Goal: Download file/media

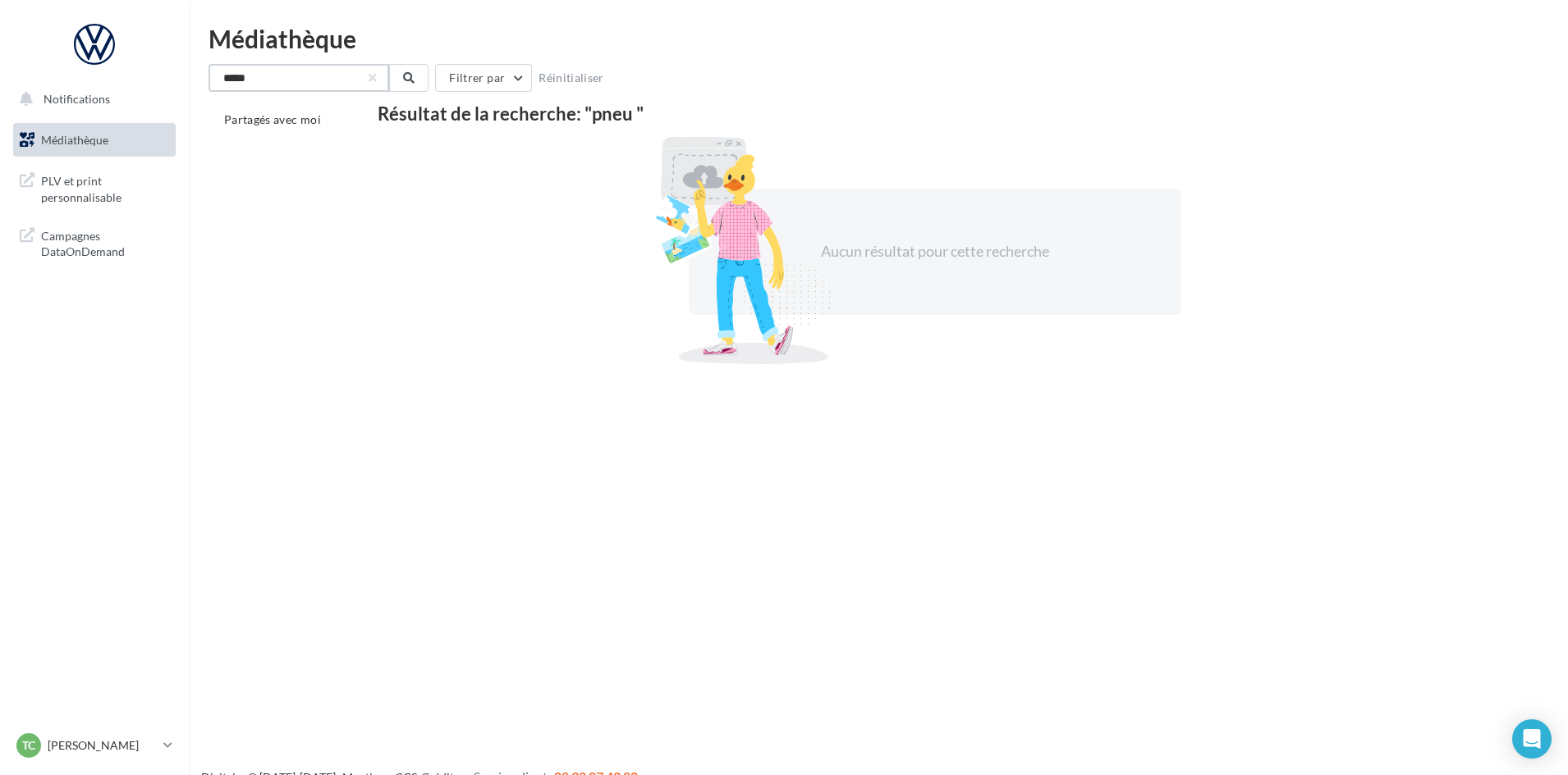
click at [275, 74] on input "****" at bounding box center [299, 78] width 181 height 28
drag, startPoint x: 275, startPoint y: 74, endPoint x: 0, endPoint y: 124, distance: 279.5
click at [93, 86] on div "Notifications Médiathèque" at bounding box center [784, 414] width 1568 height 775
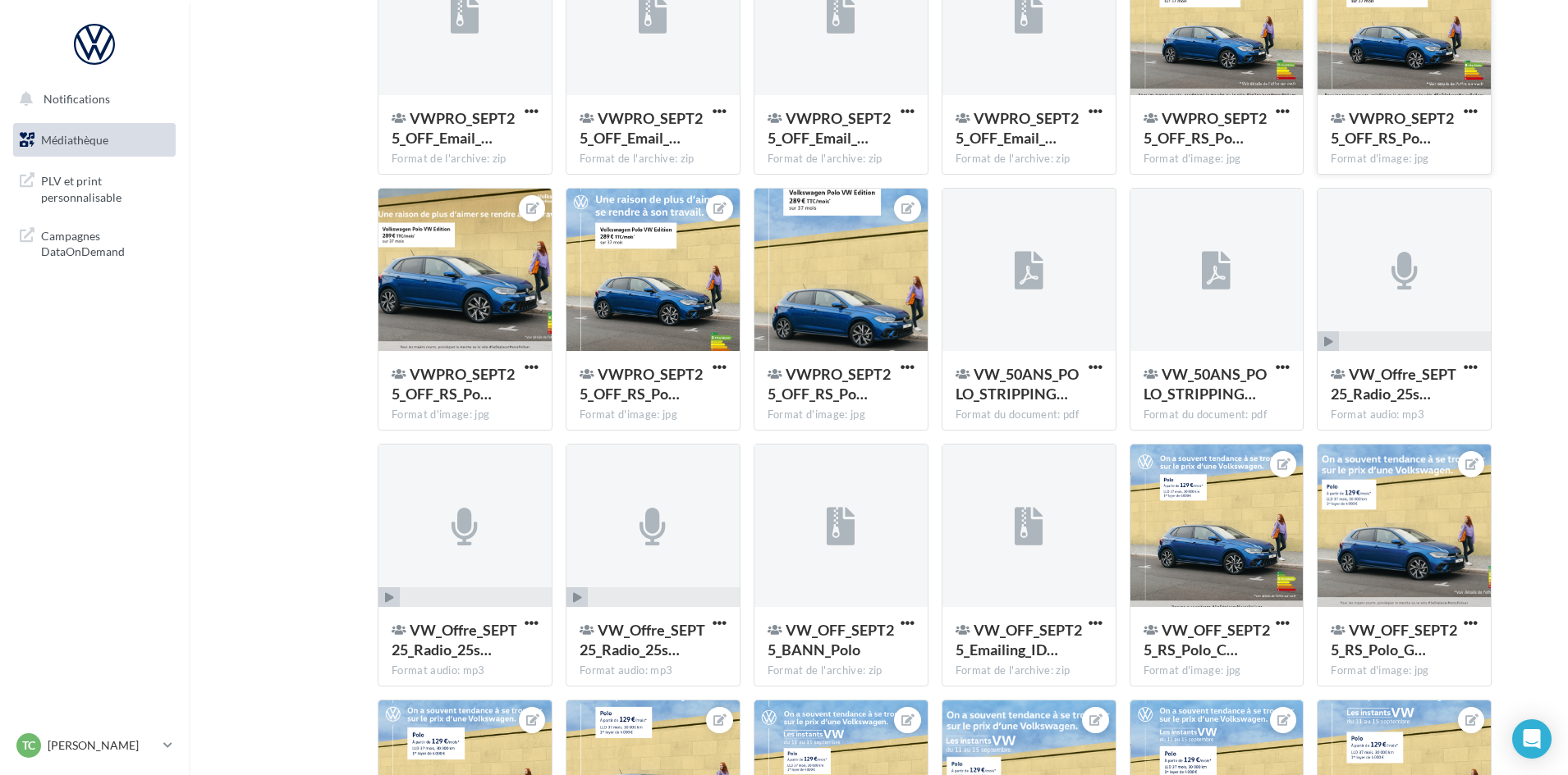
scroll to position [1709, 0]
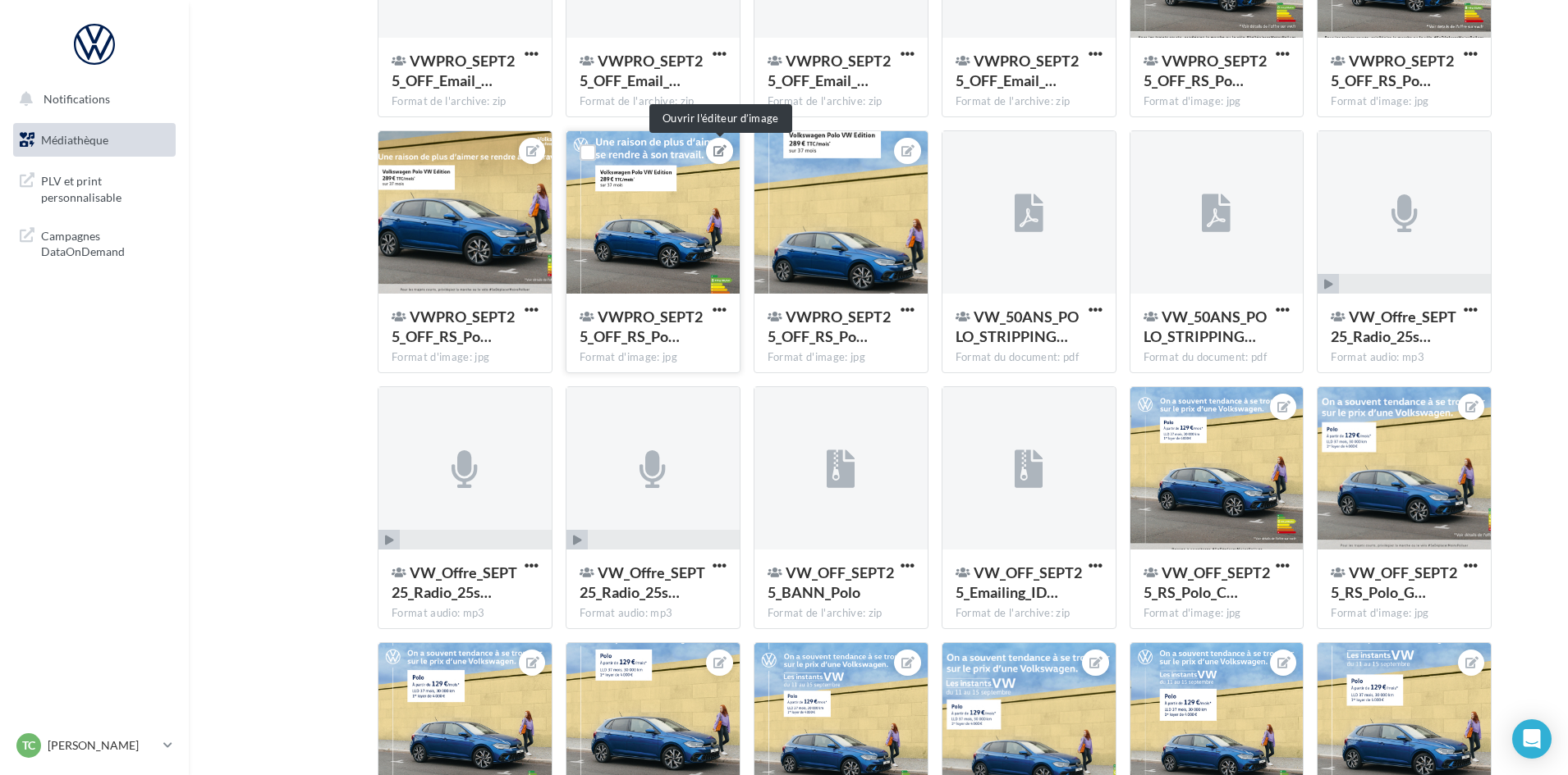
type input "****"
click at [721, 155] on icon at bounding box center [720, 151] width 13 height 12
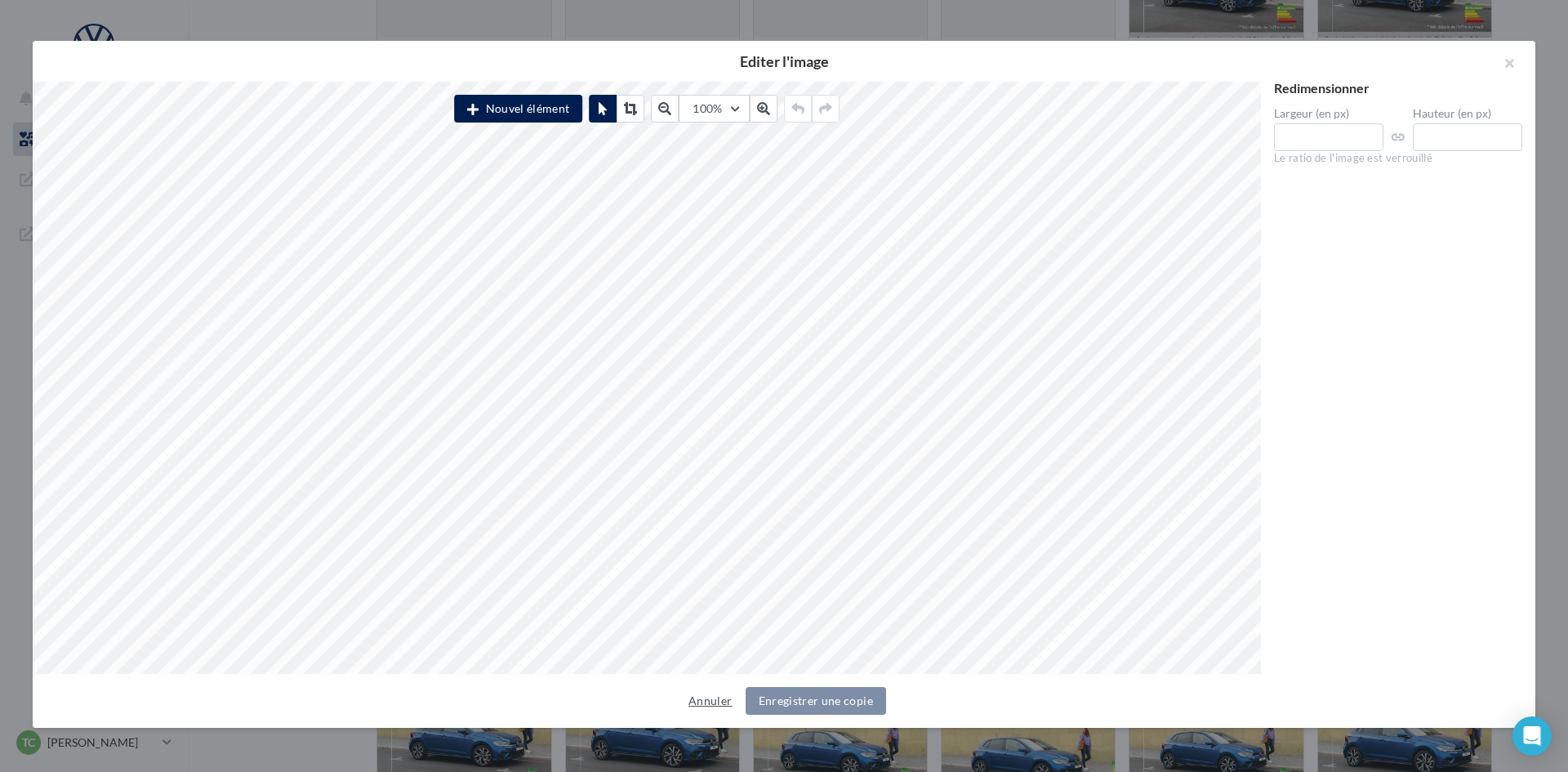
click at [734, 700] on button "Annuler" at bounding box center [710, 702] width 56 height 20
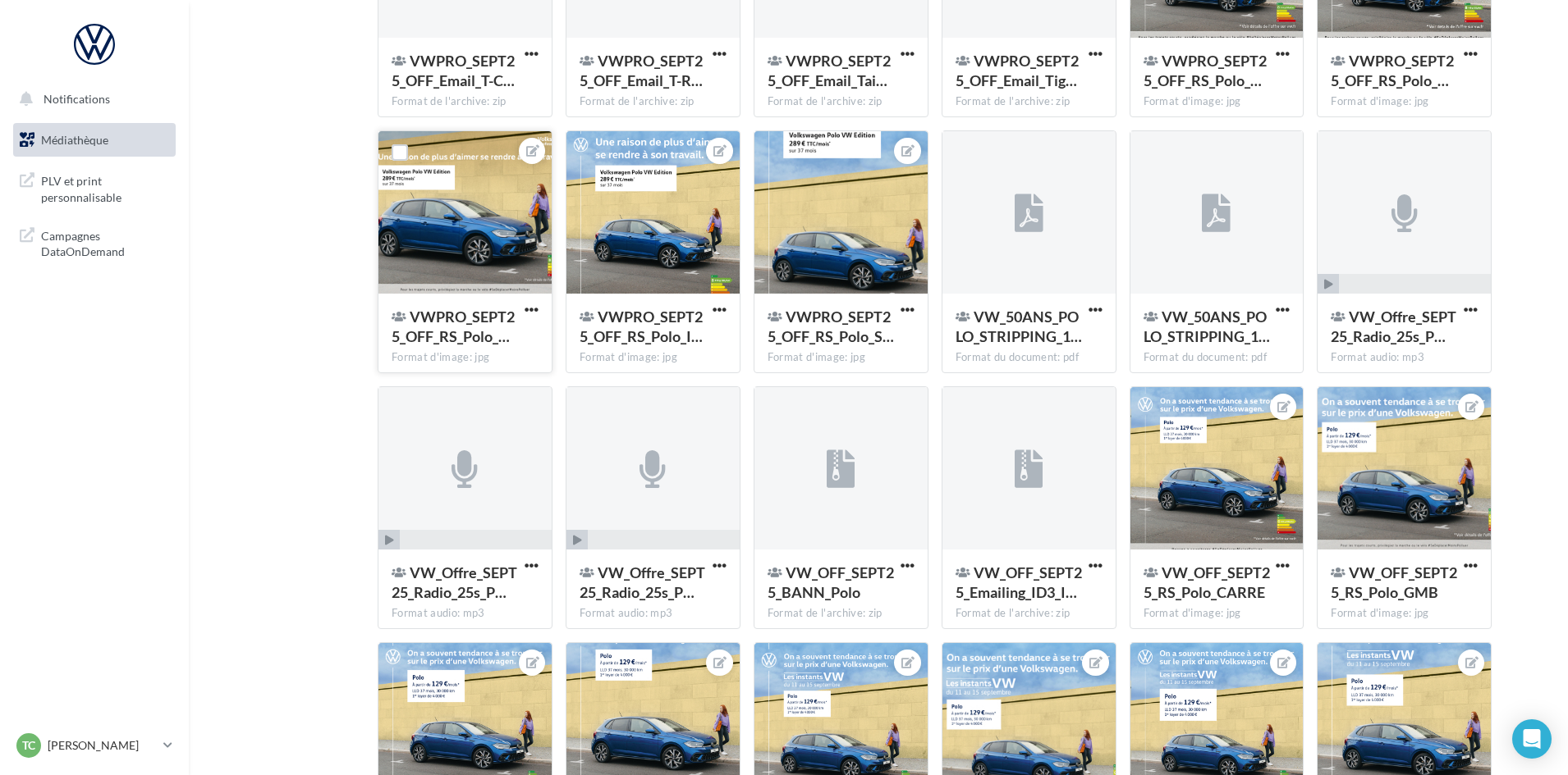
click at [532, 141] on div at bounding box center [532, 151] width 27 height 27
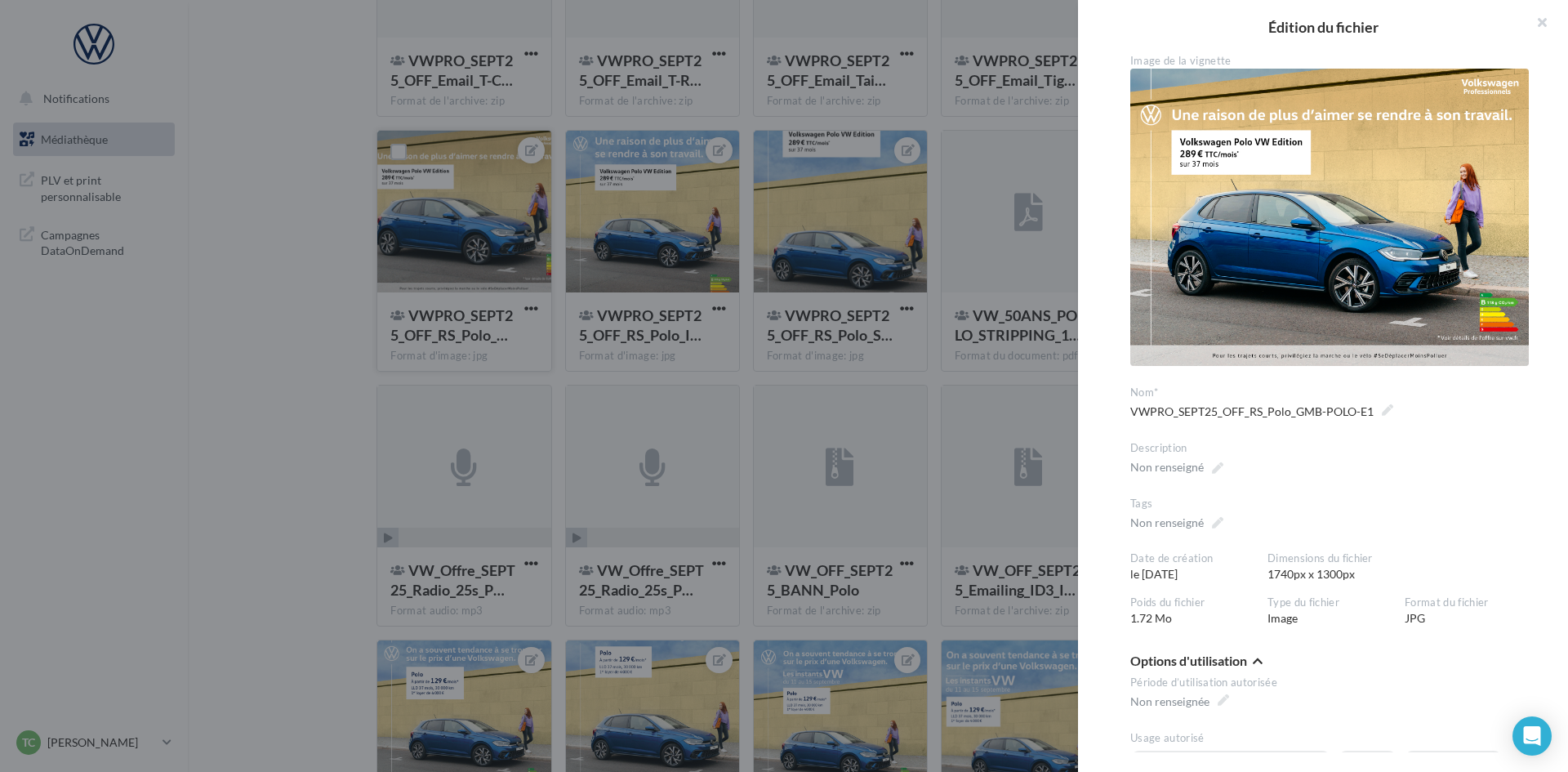
click at [827, 214] on div at bounding box center [784, 386] width 1568 height 772
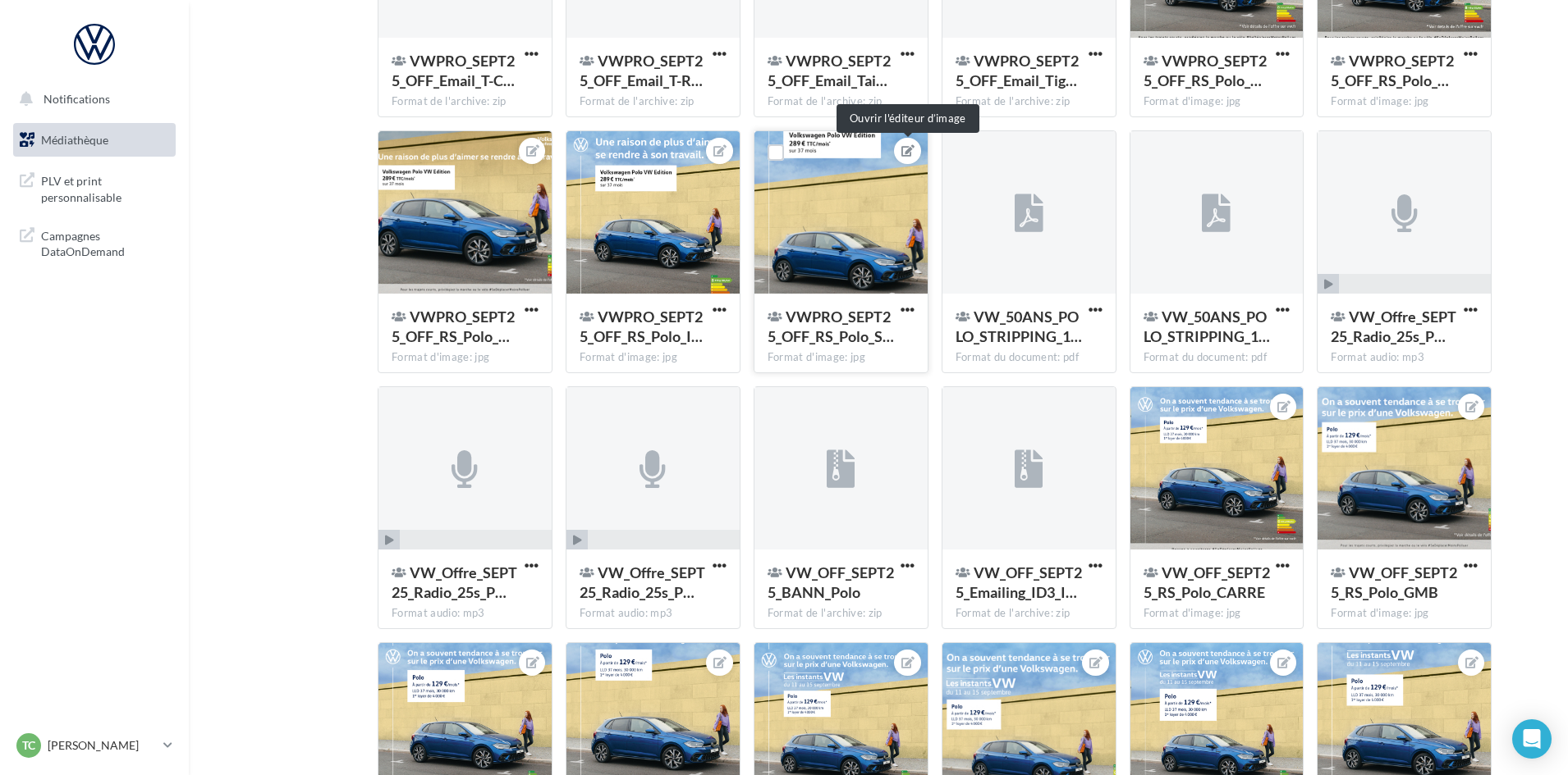
click at [908, 151] on icon at bounding box center [908, 151] width 13 height 12
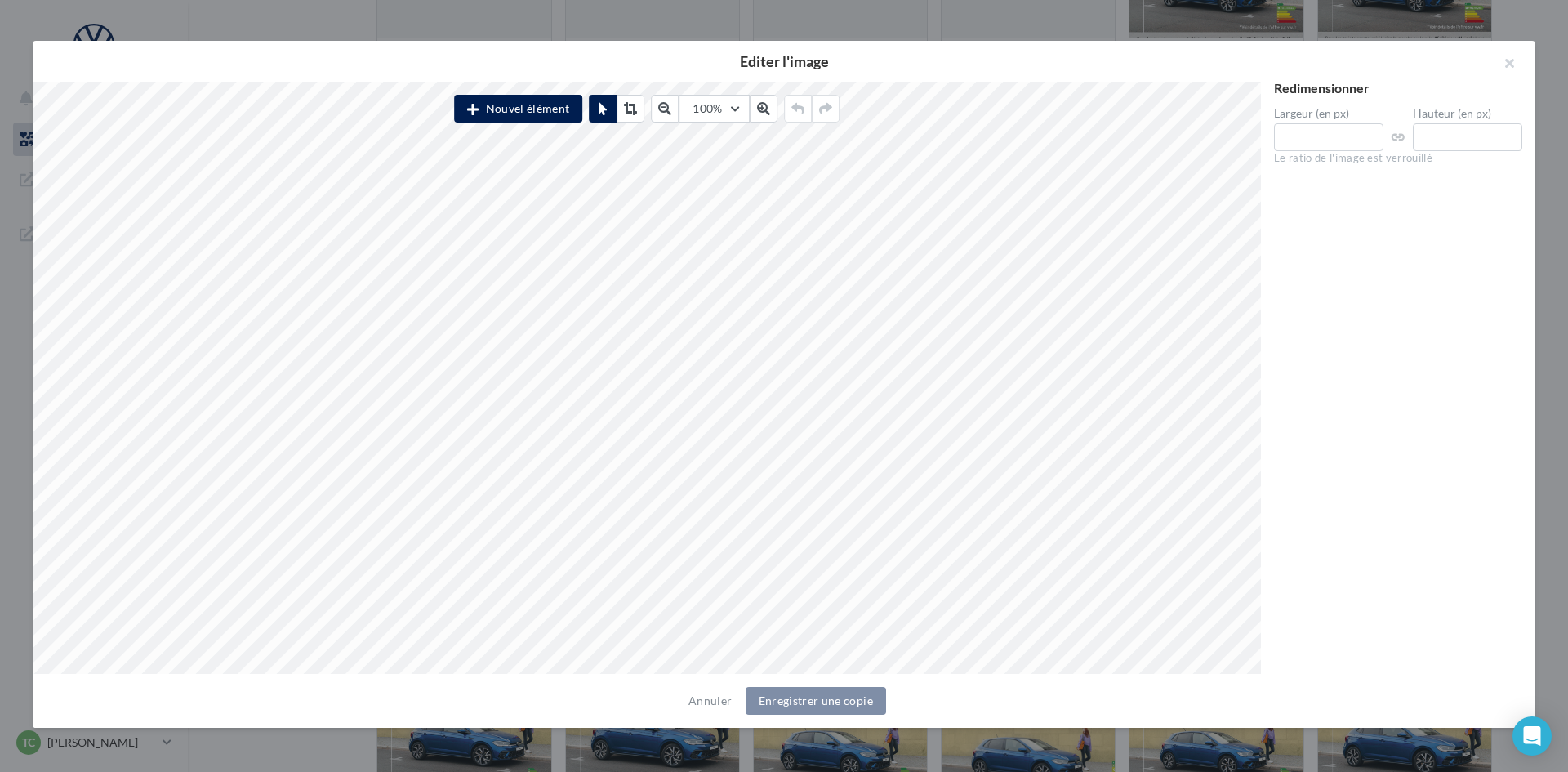
click at [870, 19] on div at bounding box center [784, 386] width 1568 height 772
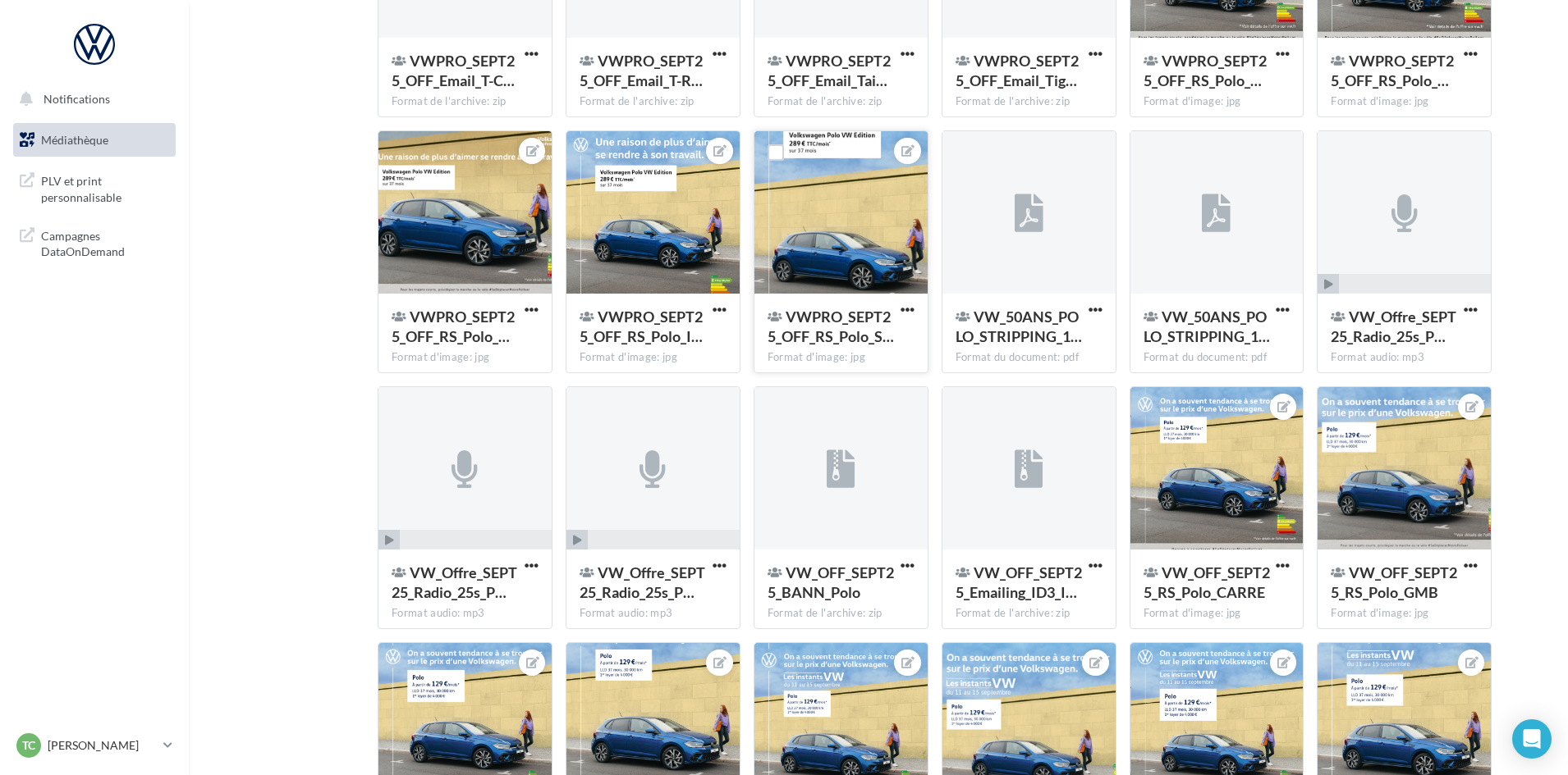
click at [895, 308] on div "VWPRO_SEPT25_OFF_RS_Polo_S…" at bounding box center [841, 328] width 147 height 43
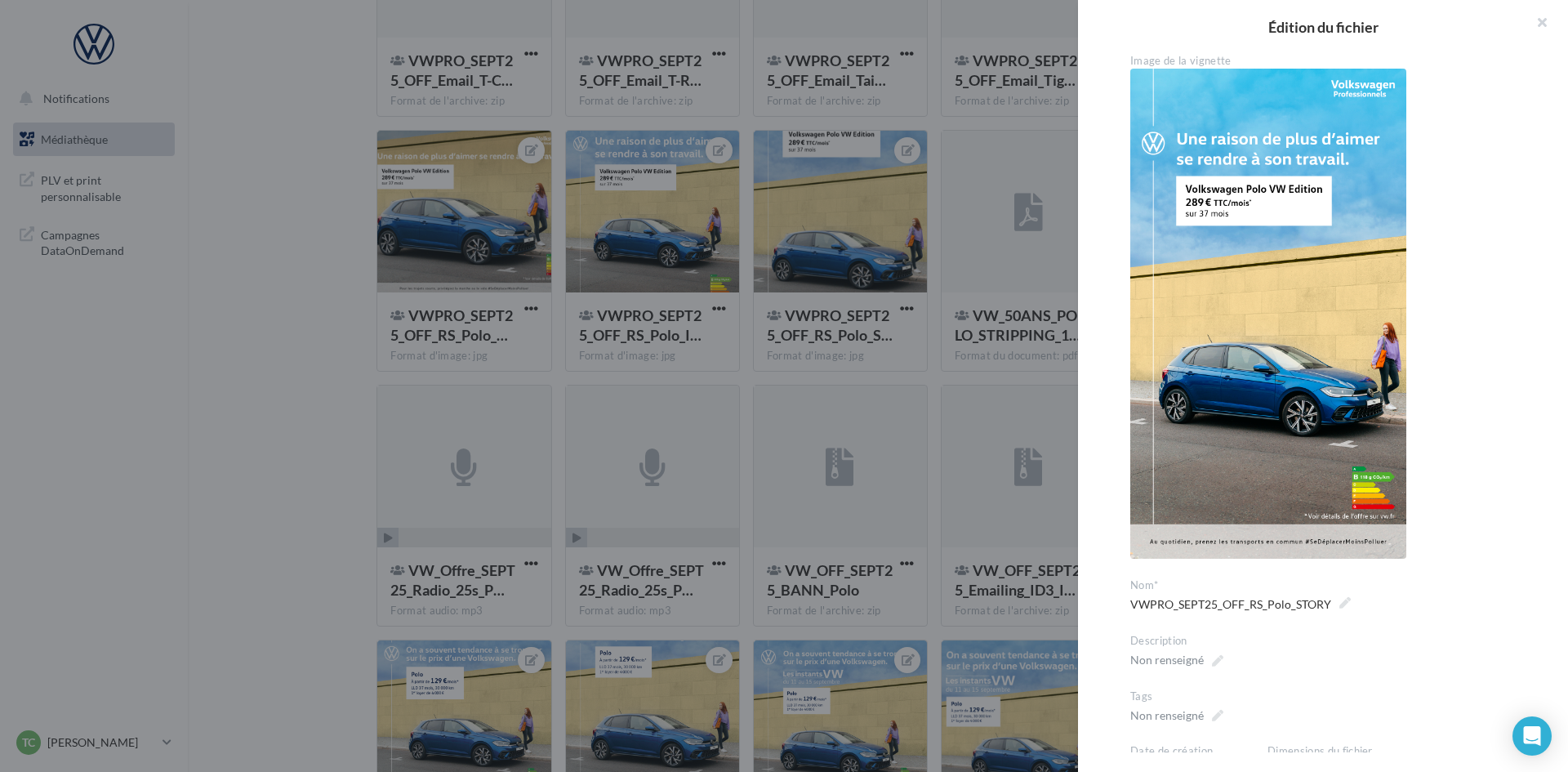
click at [900, 304] on div at bounding box center [784, 386] width 1568 height 772
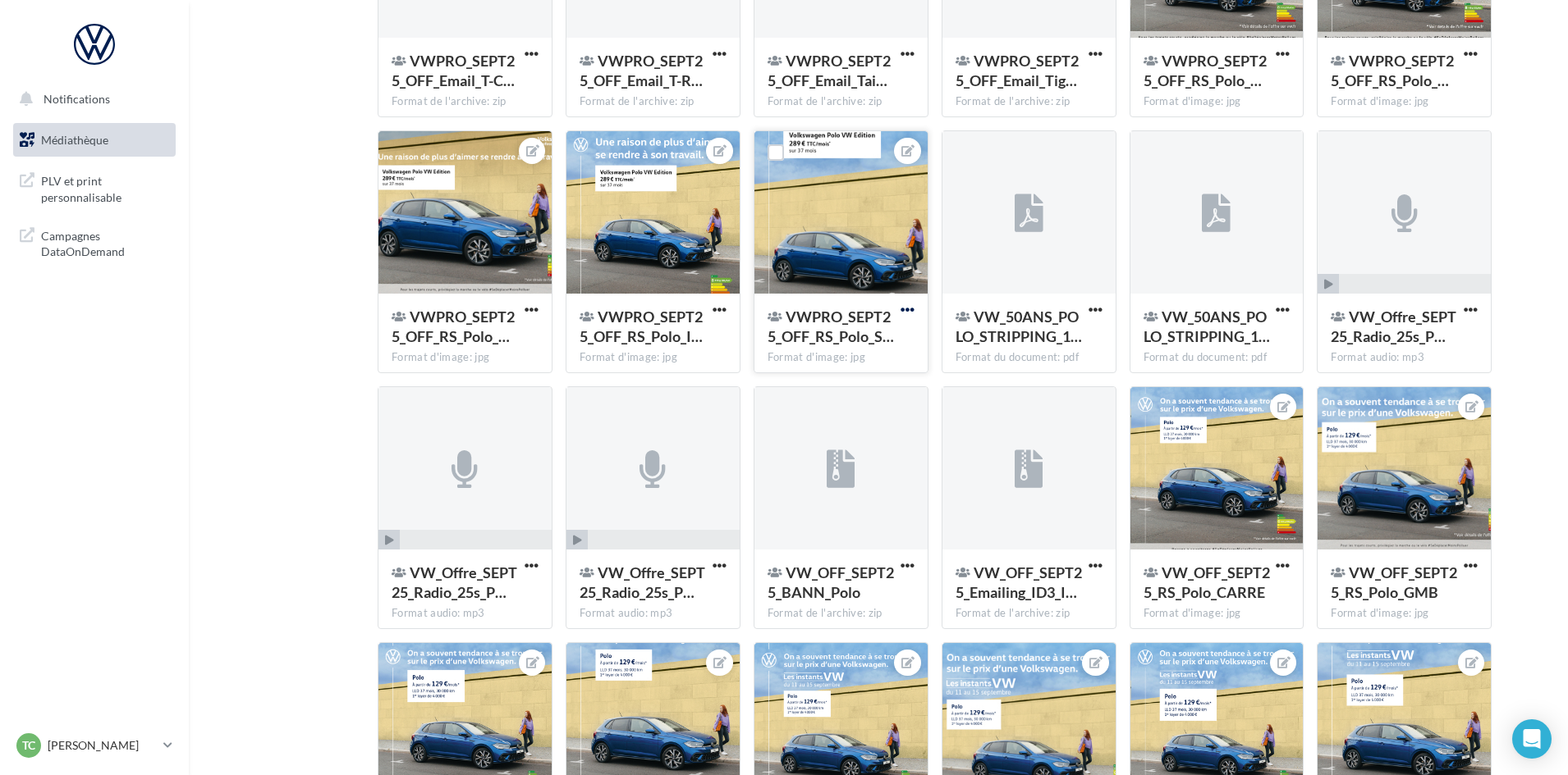
click at [902, 307] on span "button" at bounding box center [907, 309] width 14 height 14
click at [832, 395] on button "Télécharger" at bounding box center [831, 385] width 173 height 42
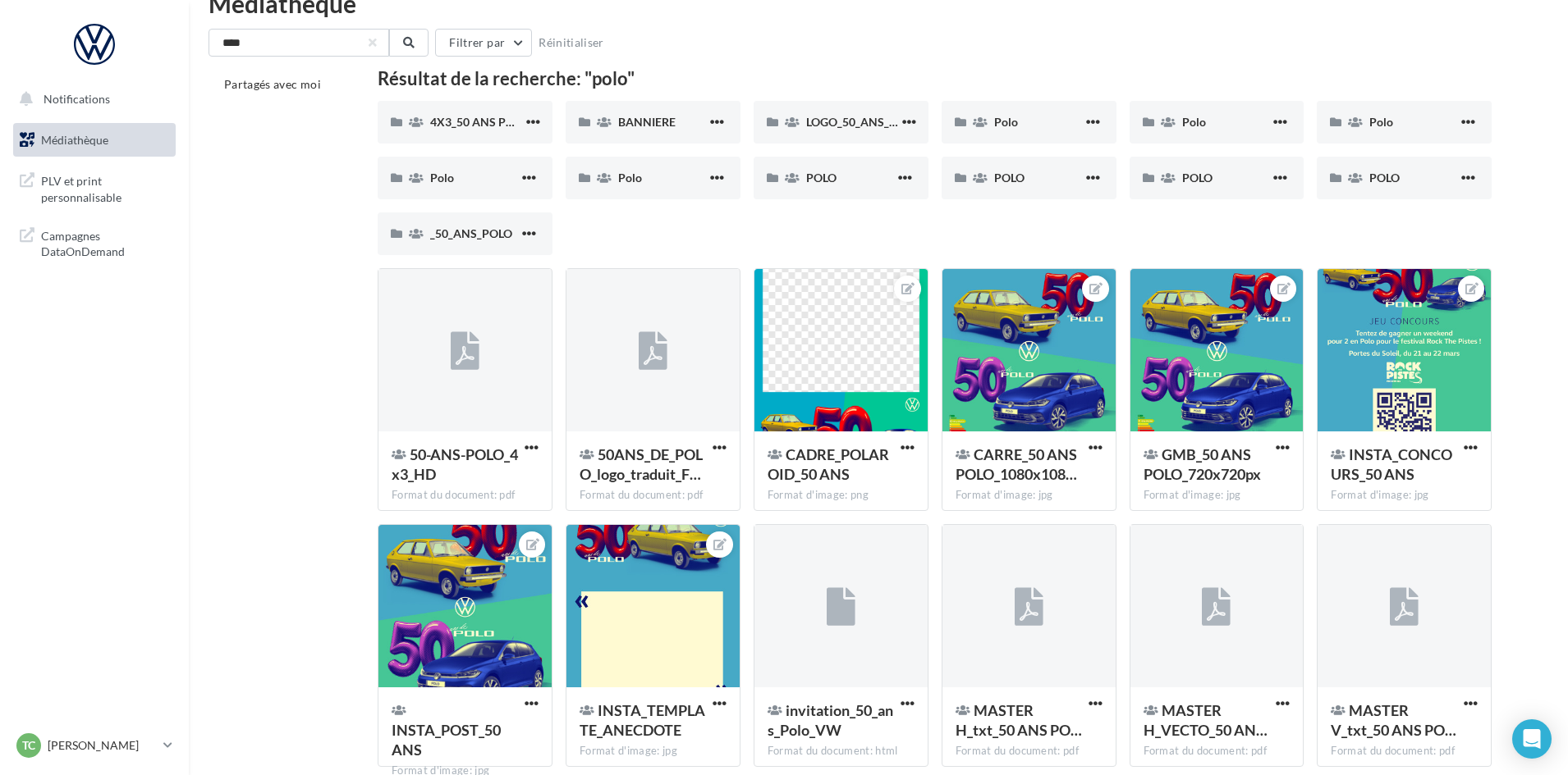
scroll to position [0, 0]
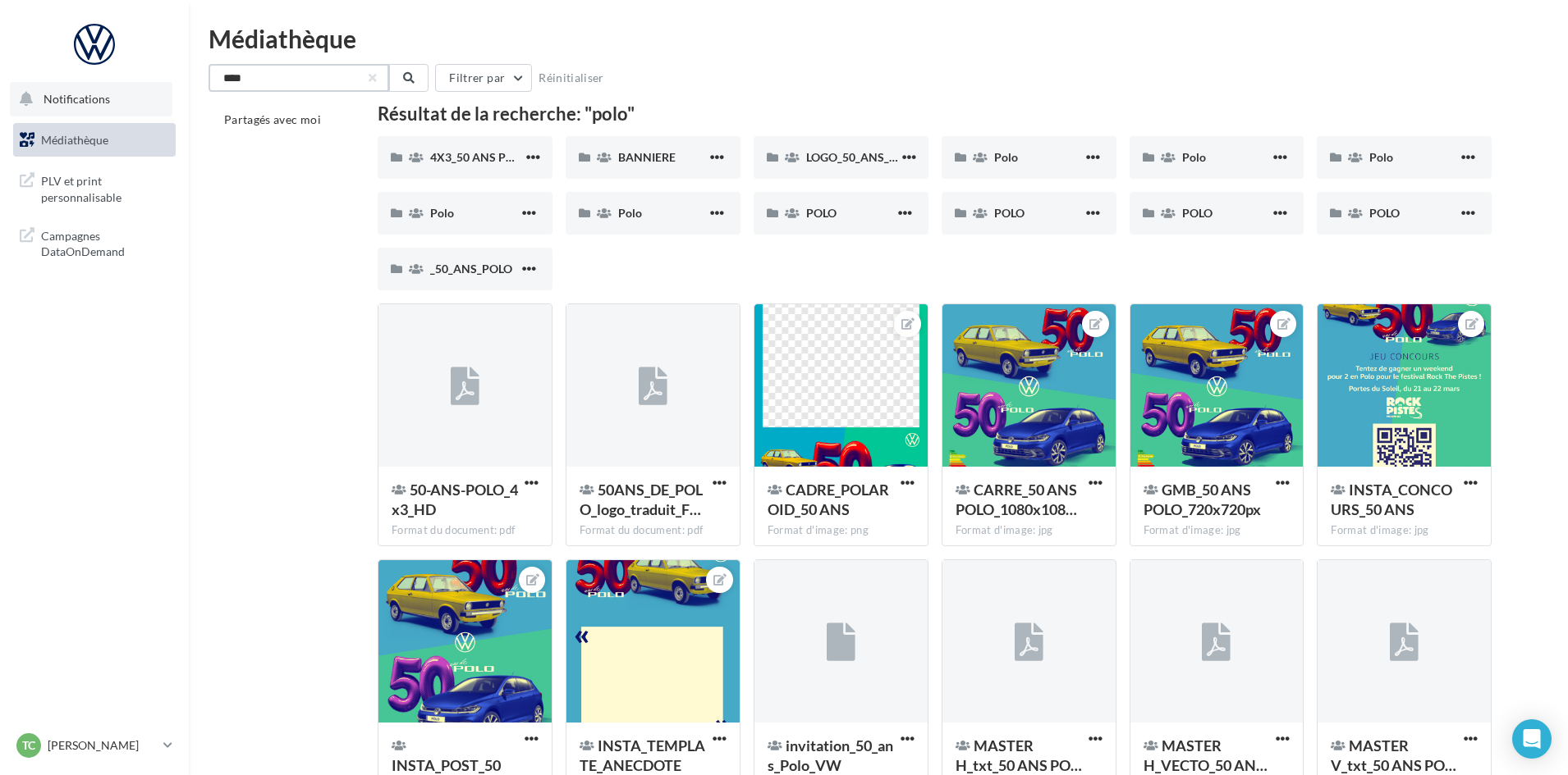
drag, startPoint x: 334, startPoint y: 80, endPoint x: 79, endPoint y: 101, distance: 255.9
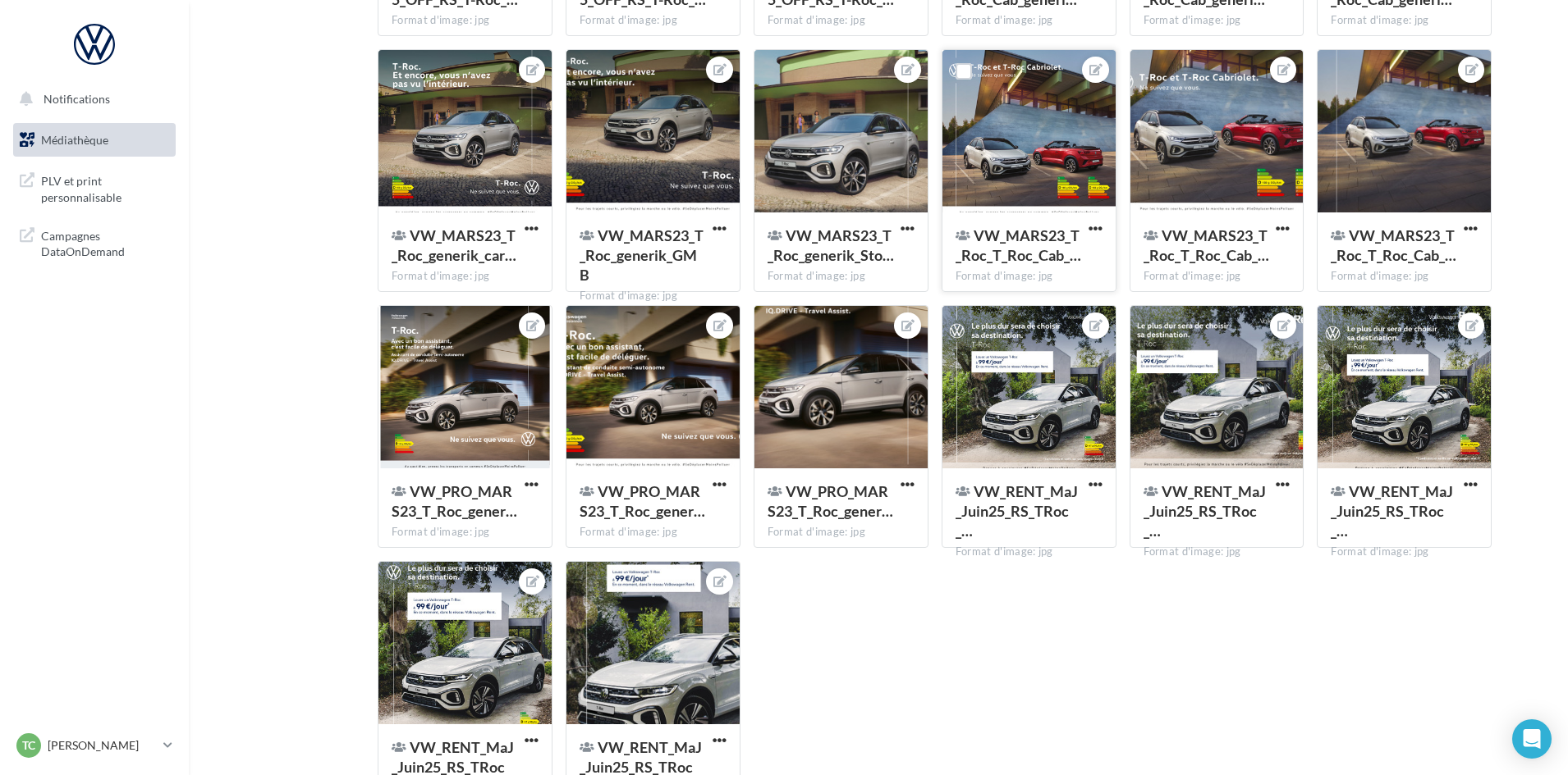
scroll to position [1489, 0]
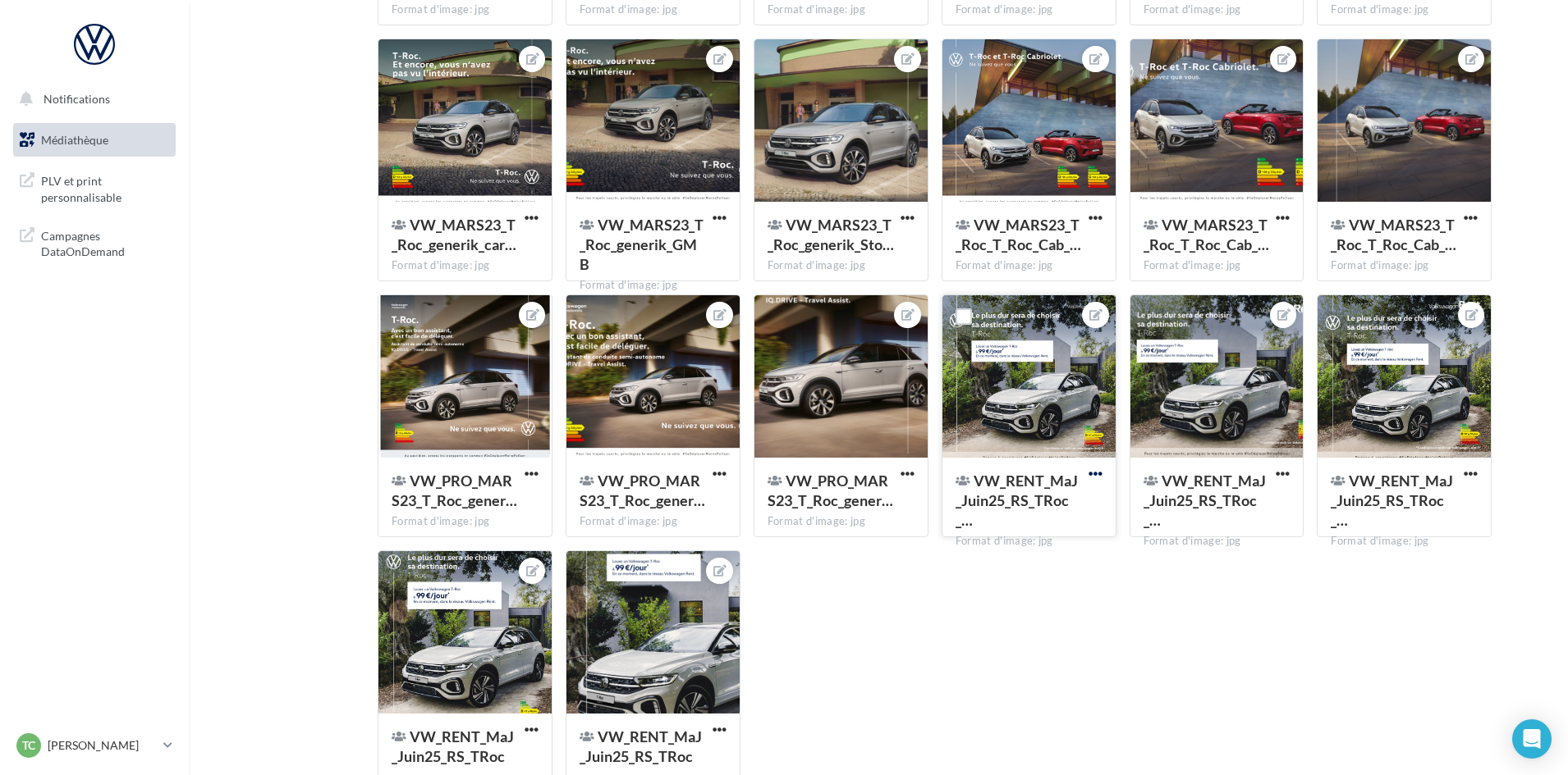
type input "*****"
click at [1096, 466] on span "button" at bounding box center [1095, 473] width 14 height 14
click at [983, 549] on button "Télécharger" at bounding box center [1019, 549] width 173 height 42
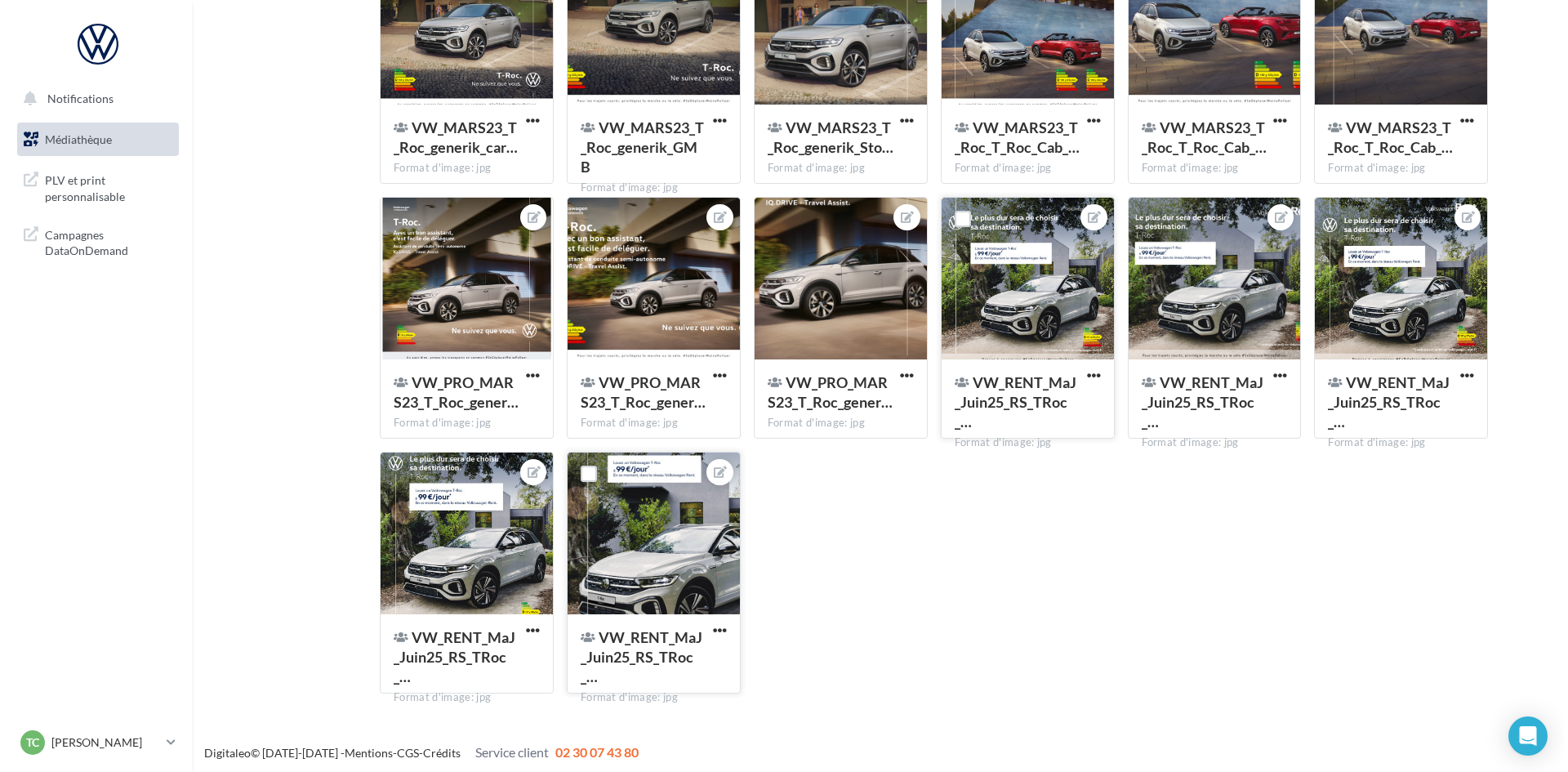
scroll to position [1585, 0]
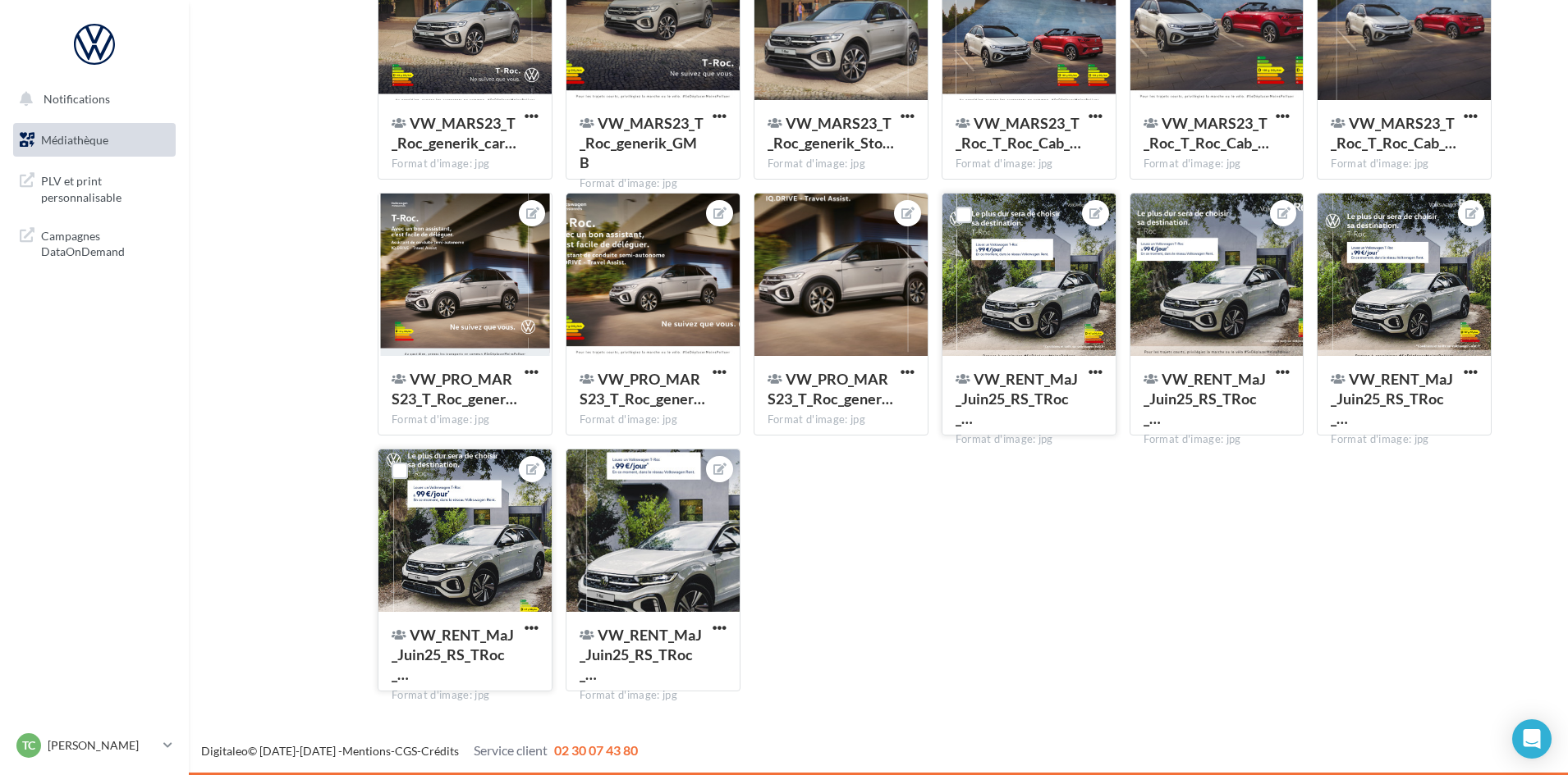
click at [540, 474] on div at bounding box center [532, 470] width 27 height 27
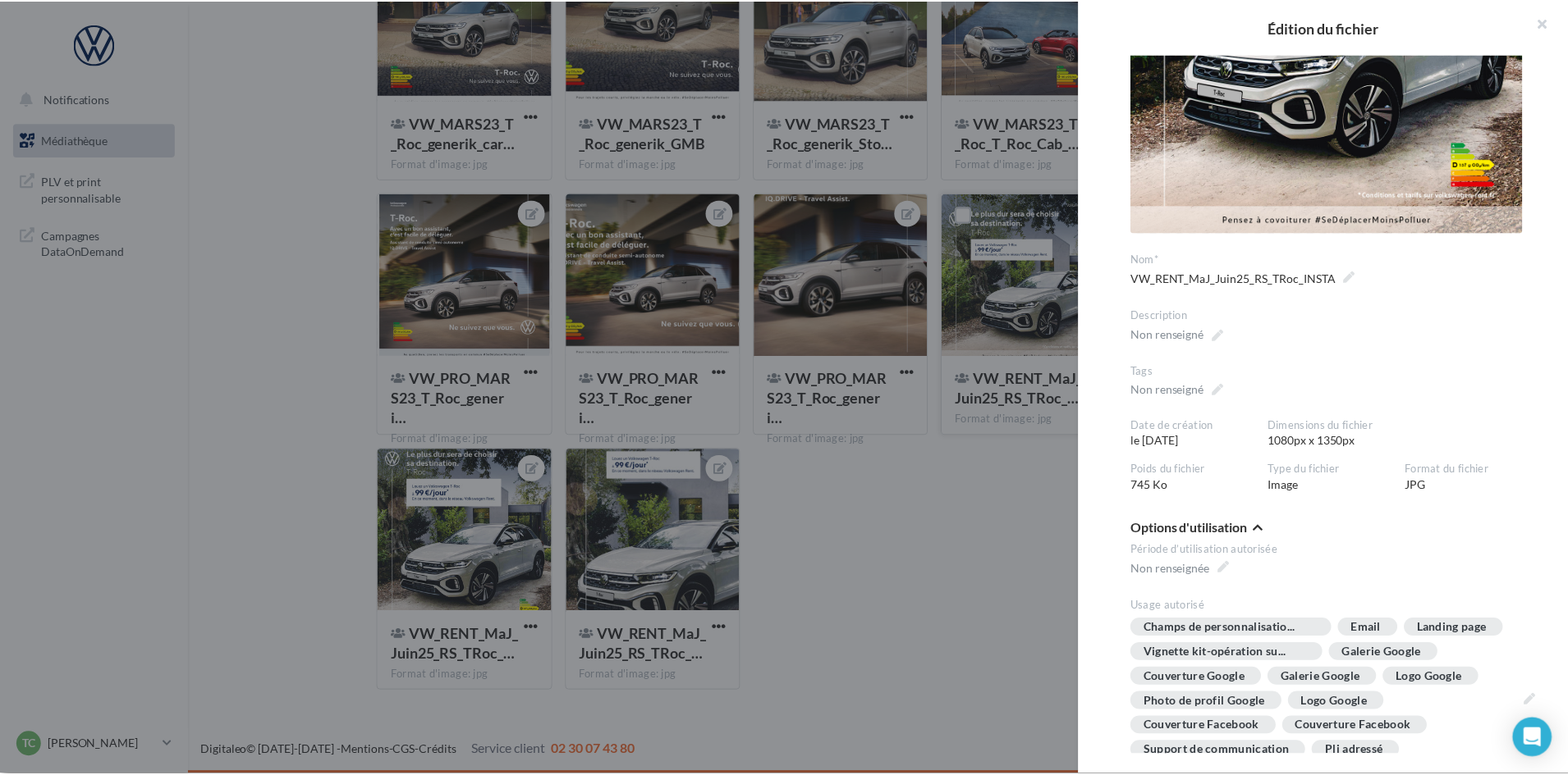
scroll to position [383, 0]
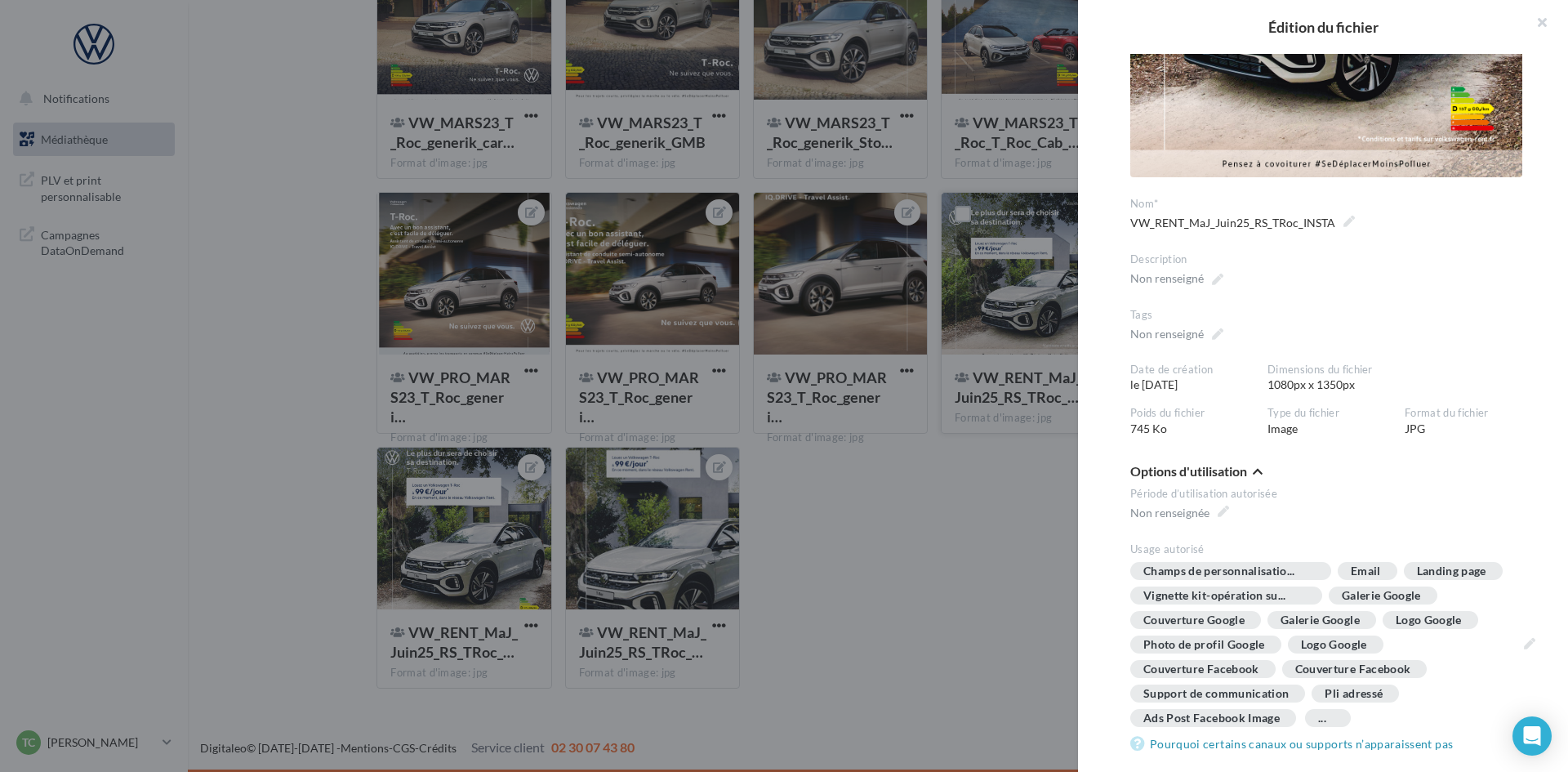
drag, startPoint x: 892, startPoint y: 541, endPoint x: 1412, endPoint y: 161, distance: 644.0
click at [902, 533] on div at bounding box center [784, 386] width 1568 height 772
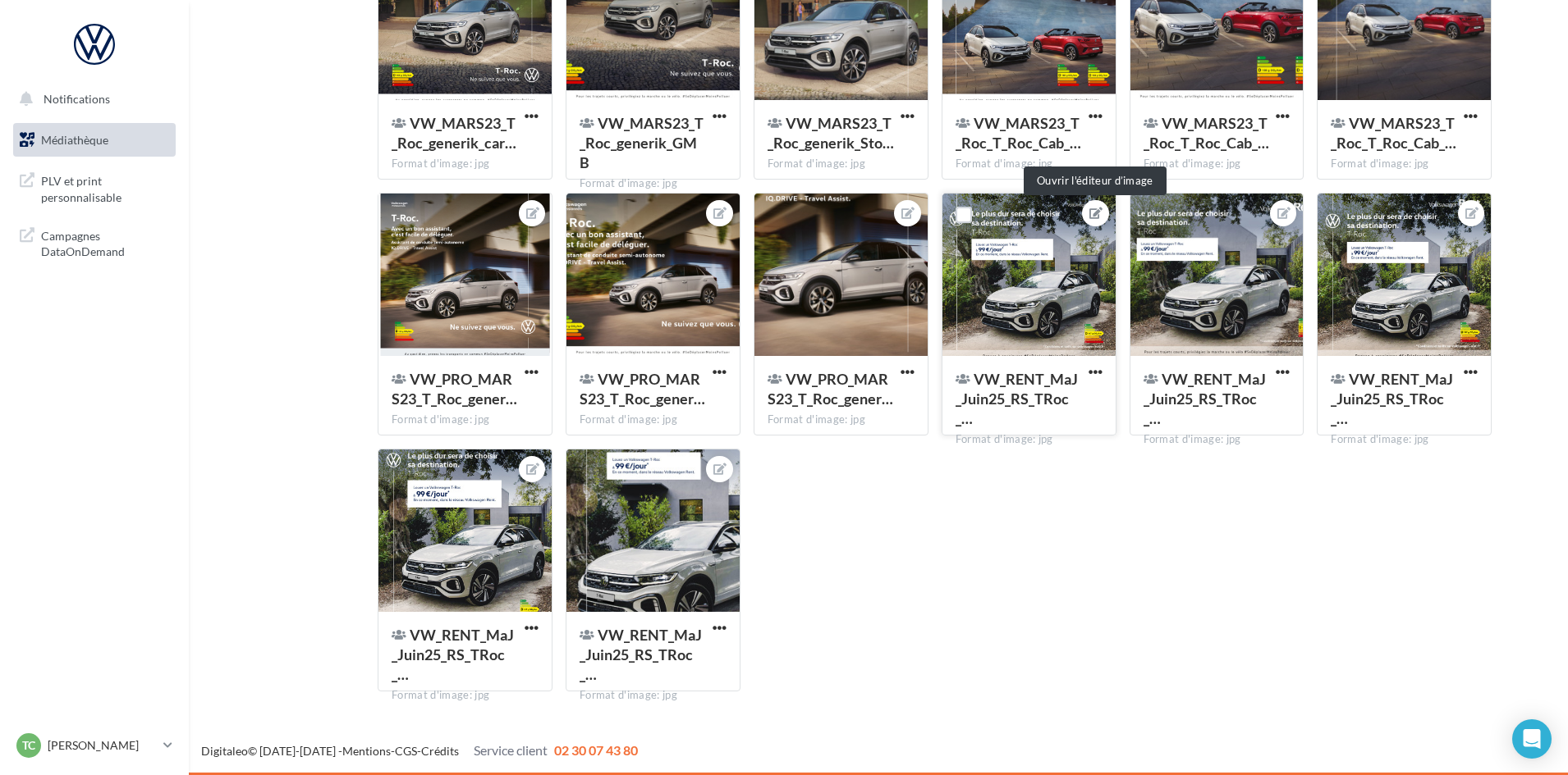
click at [1091, 217] on icon at bounding box center [1096, 214] width 13 height 12
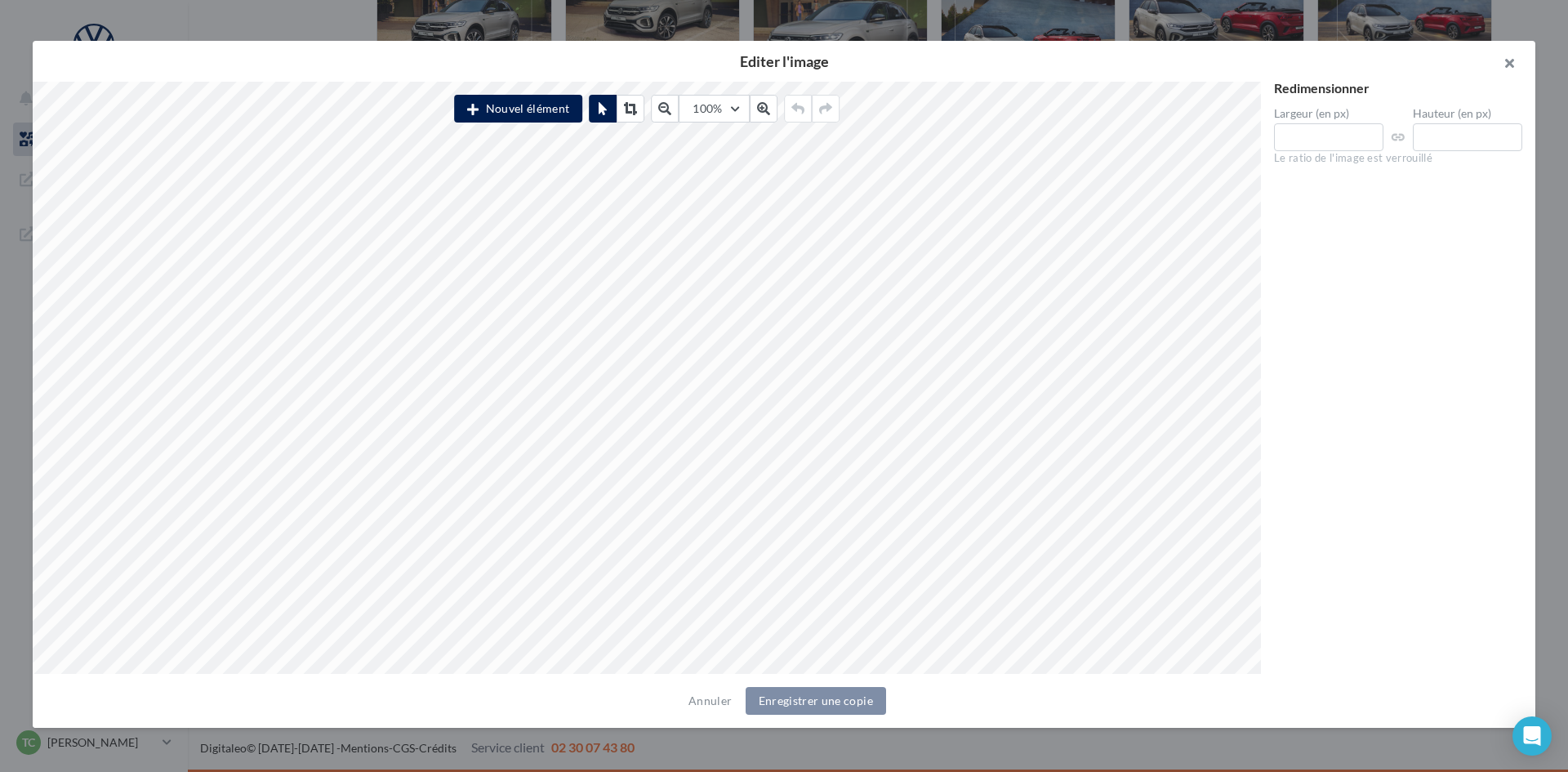
click at [1508, 58] on button "button" at bounding box center [1503, 65] width 65 height 49
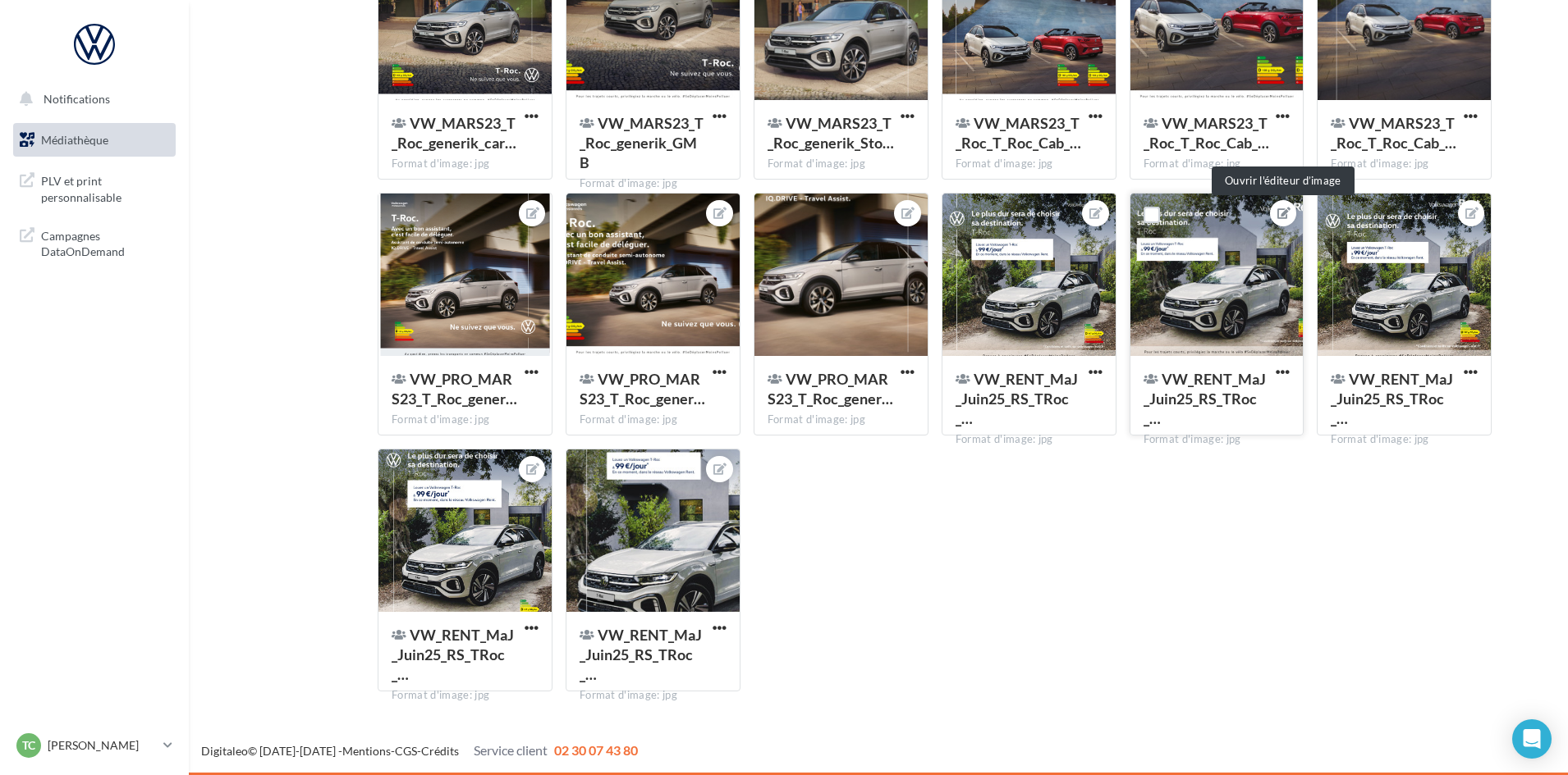
click at [1284, 210] on icon at bounding box center [1284, 214] width 13 height 12
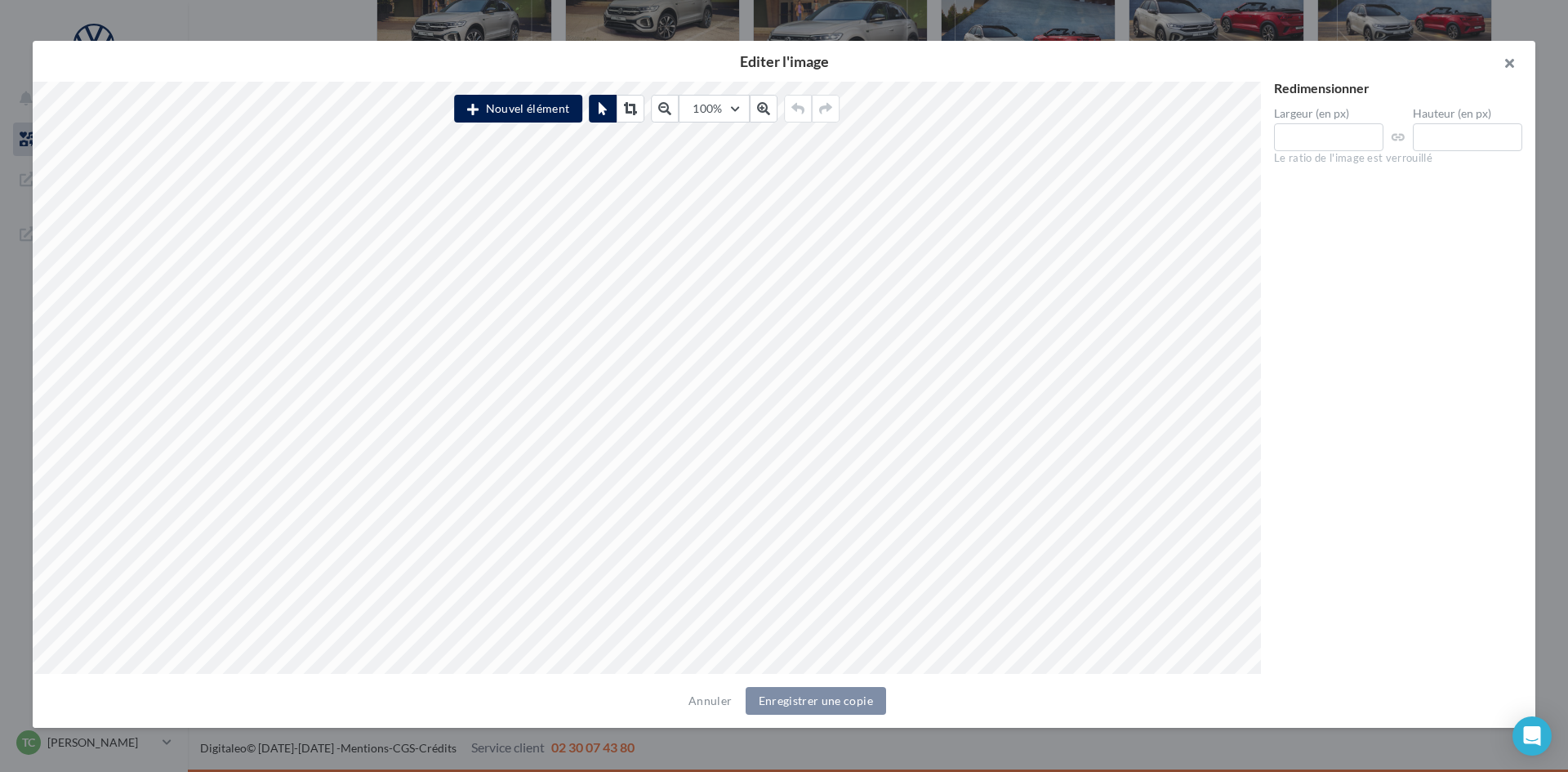
click at [1517, 63] on button "button" at bounding box center [1503, 65] width 65 height 49
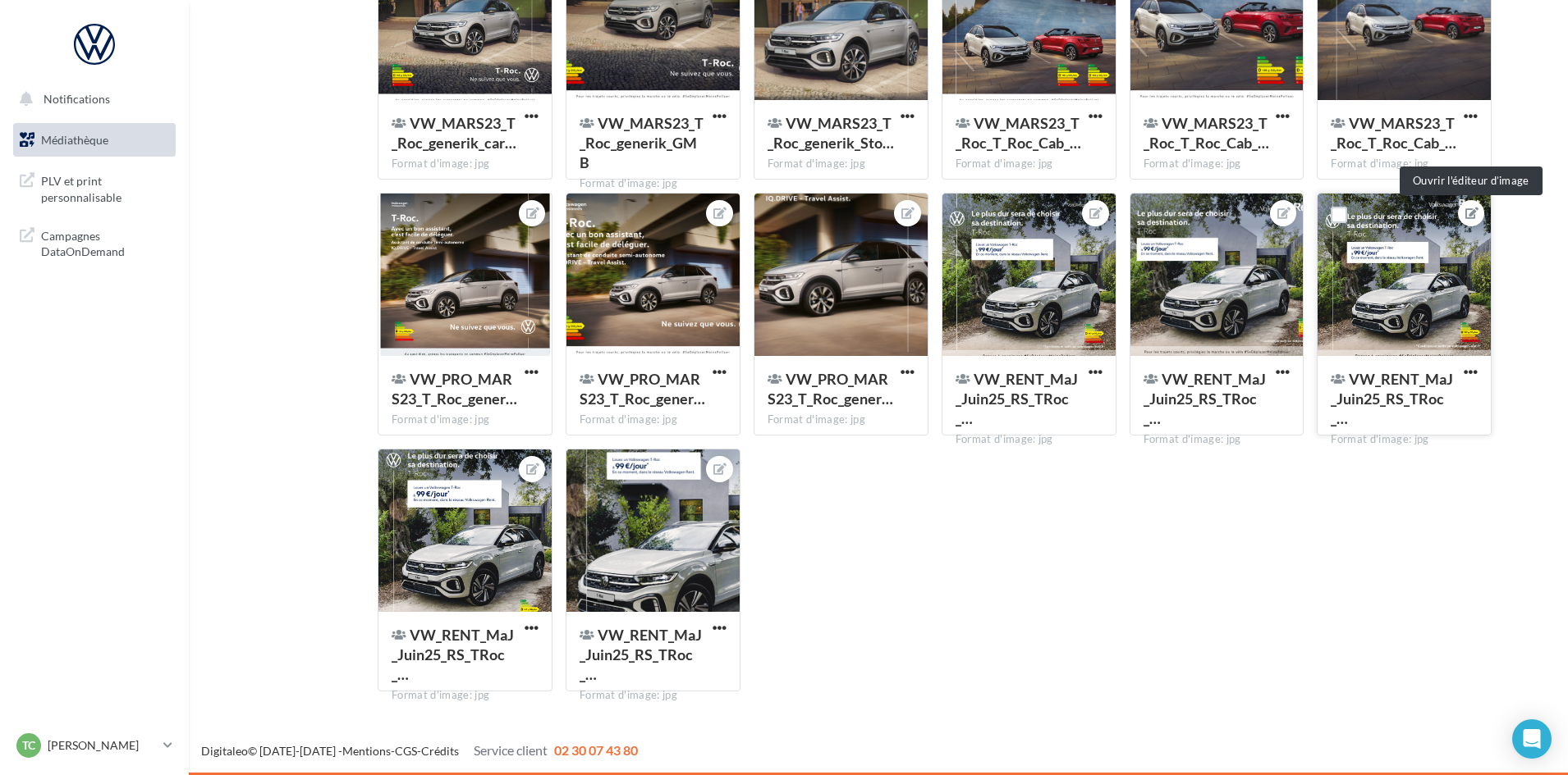
click at [1473, 205] on button at bounding box center [1471, 214] width 13 height 20
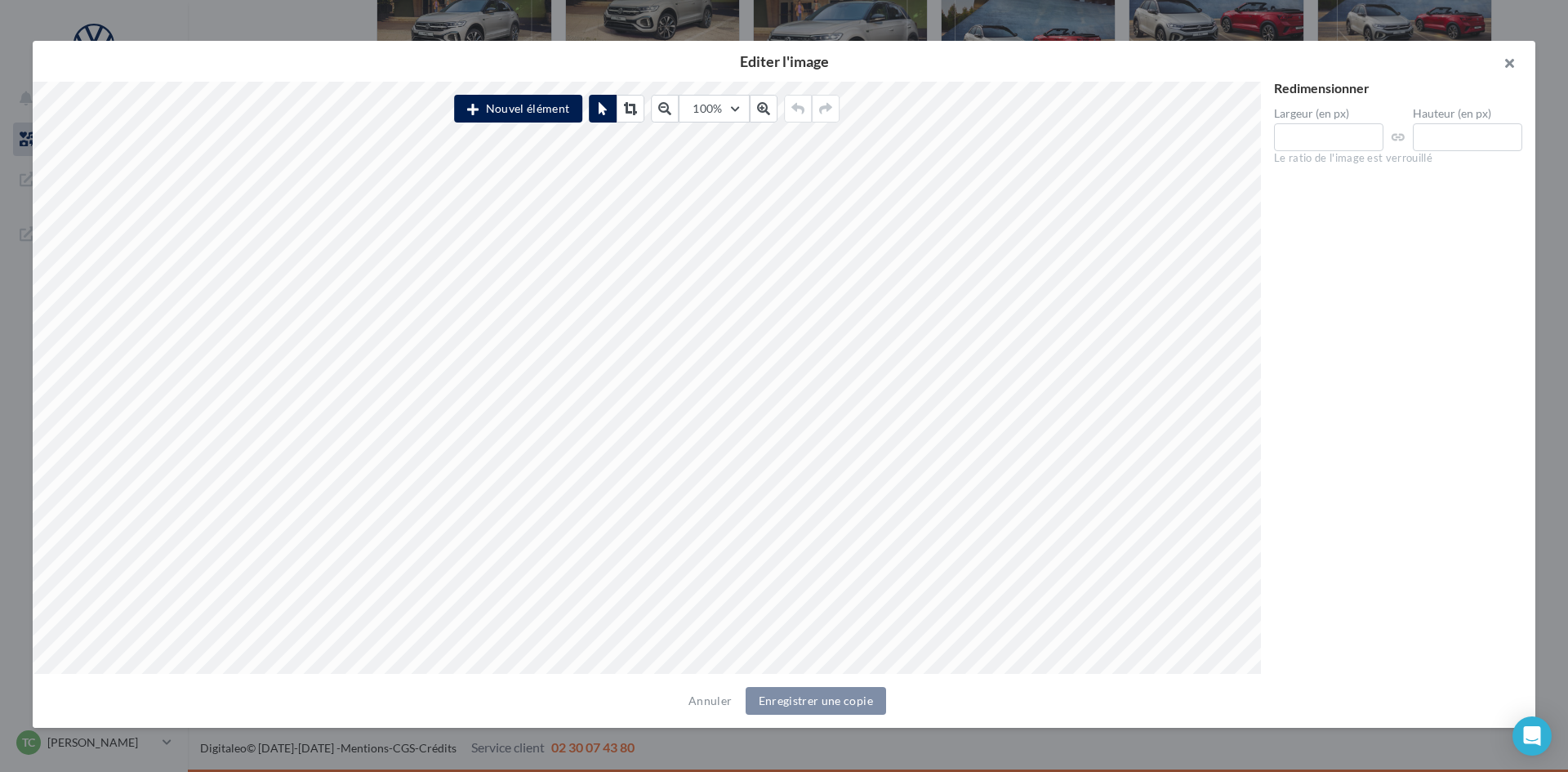
click at [1501, 53] on button "button" at bounding box center [1503, 65] width 65 height 49
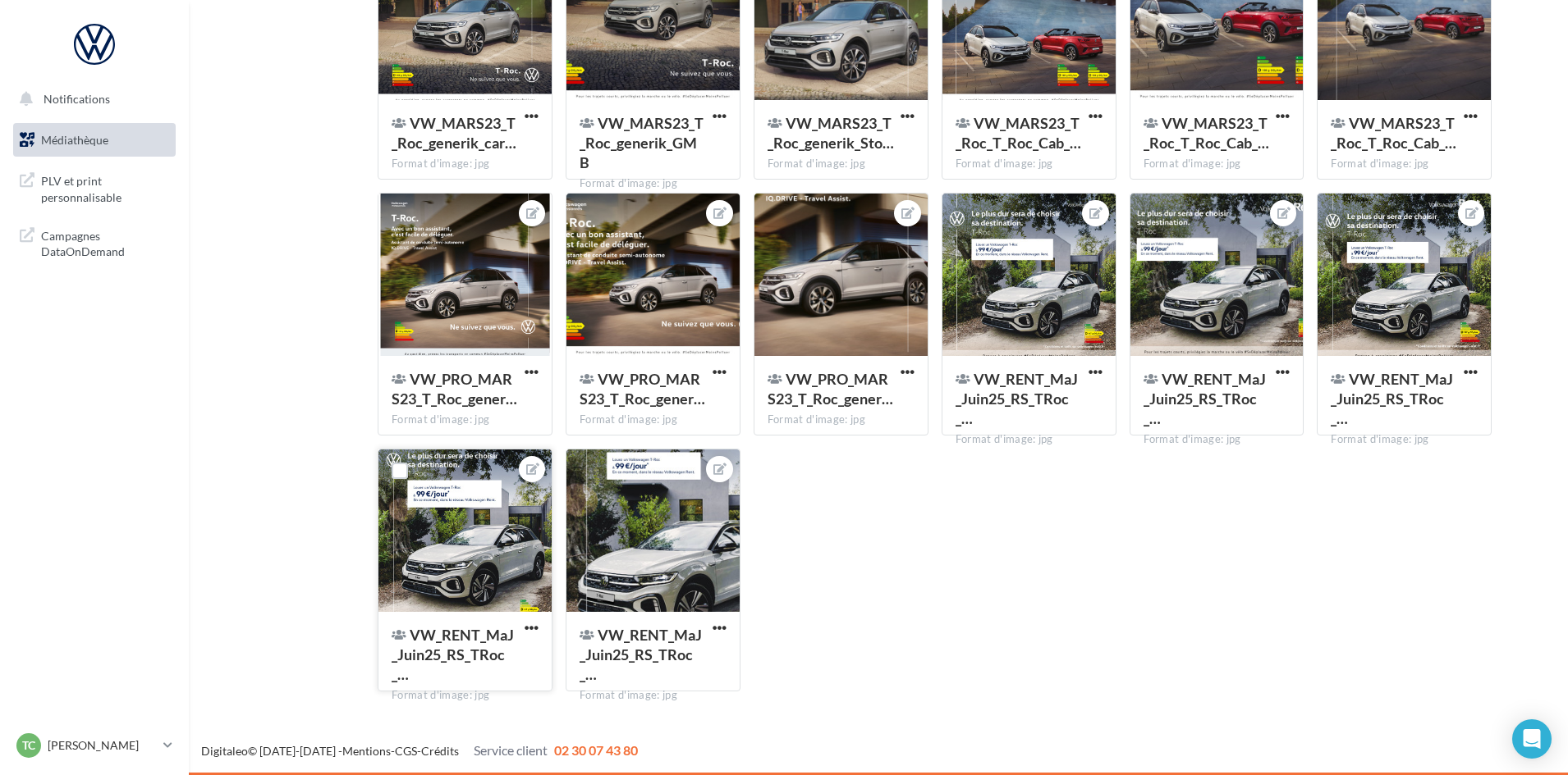
click at [539, 466] on div at bounding box center [532, 470] width 27 height 27
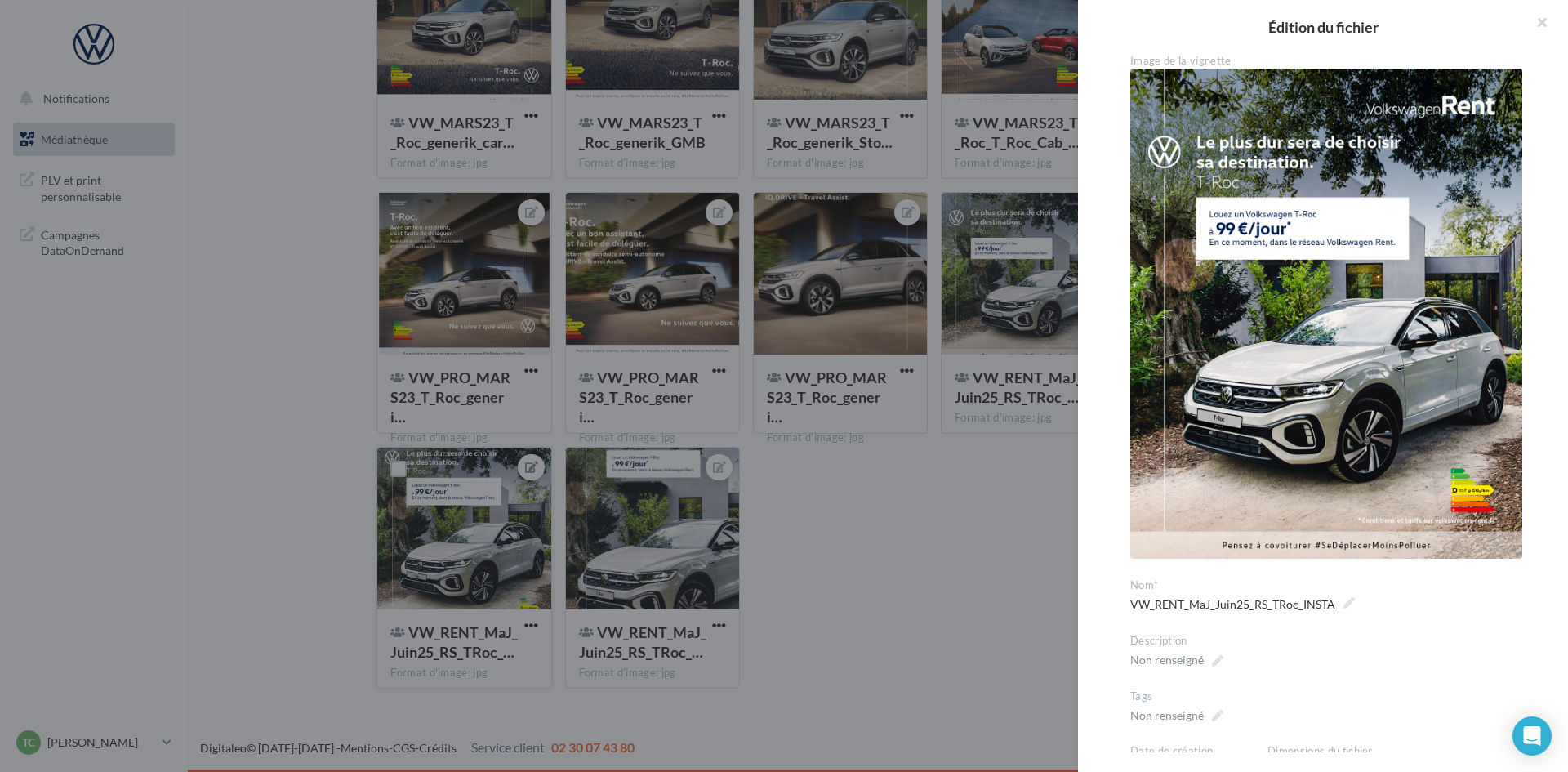
click at [530, 702] on div "**********" at bounding box center [935, 702] width 1116 height 0
click at [1546, 13] on button "button" at bounding box center [1536, 24] width 65 height 49
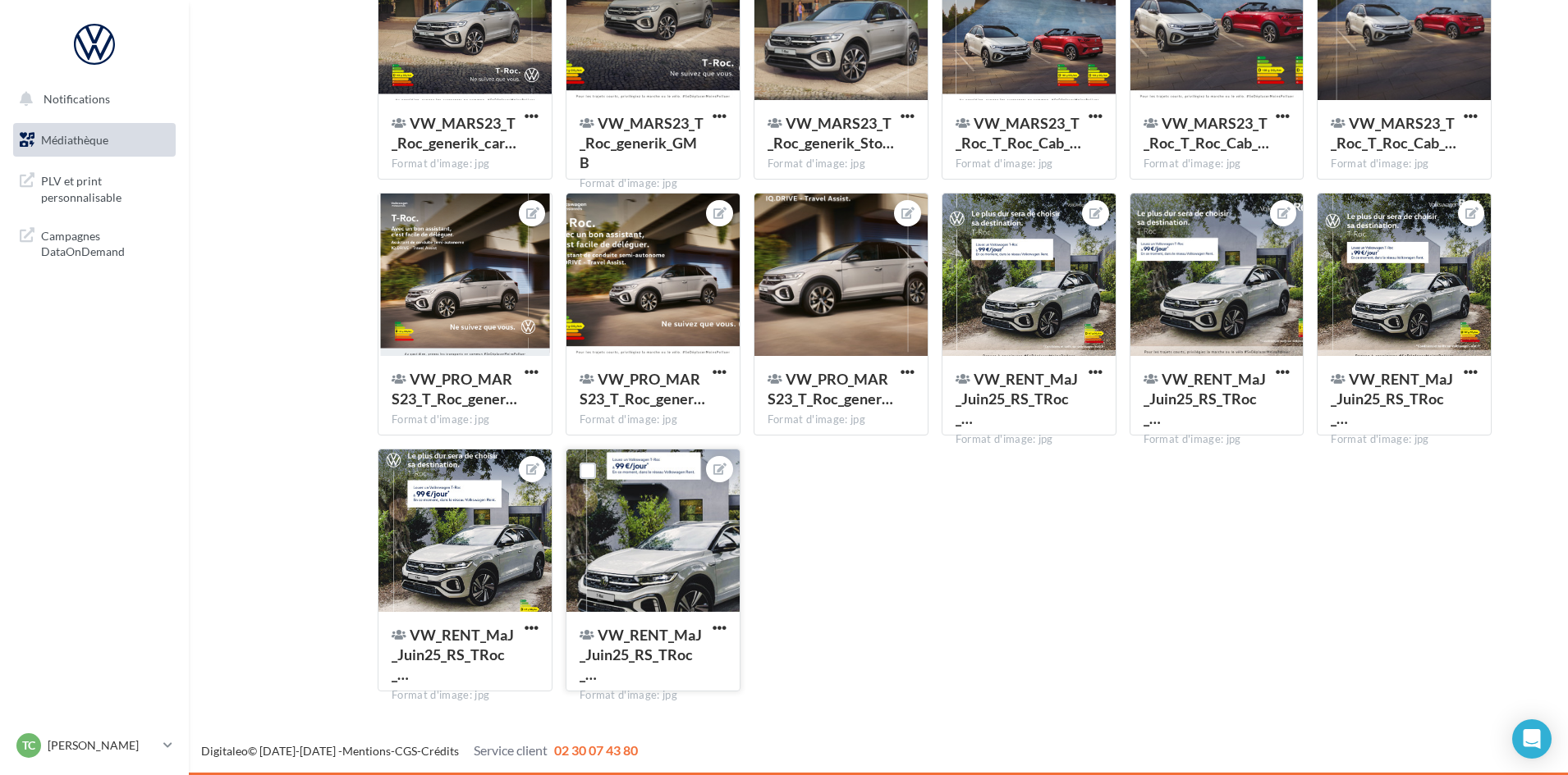
click at [708, 464] on div at bounding box center [720, 470] width 27 height 27
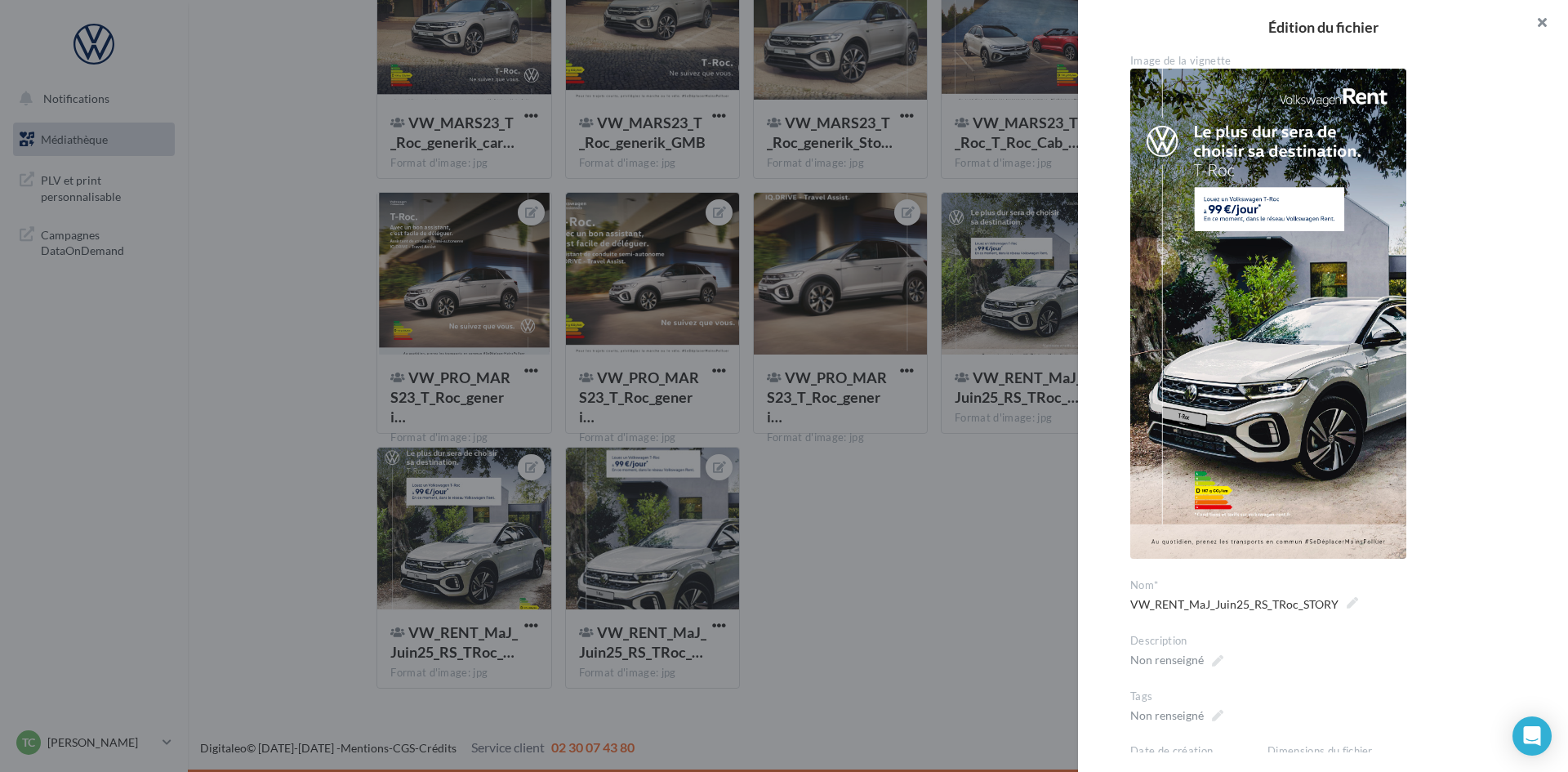
click at [1541, 17] on button "button" at bounding box center [1536, 24] width 65 height 49
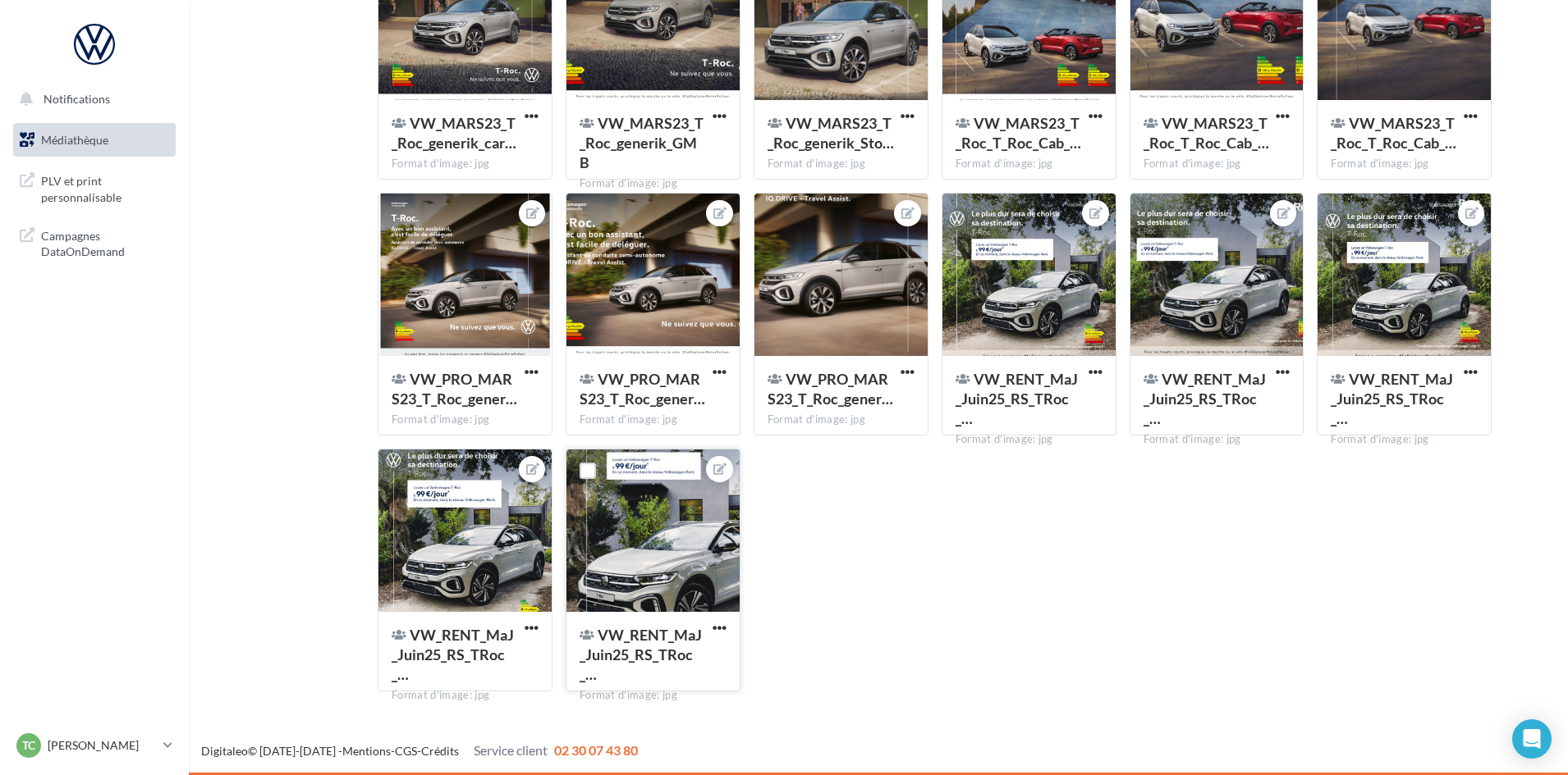
click at [710, 629] on button "button" at bounding box center [719, 629] width 21 height 17
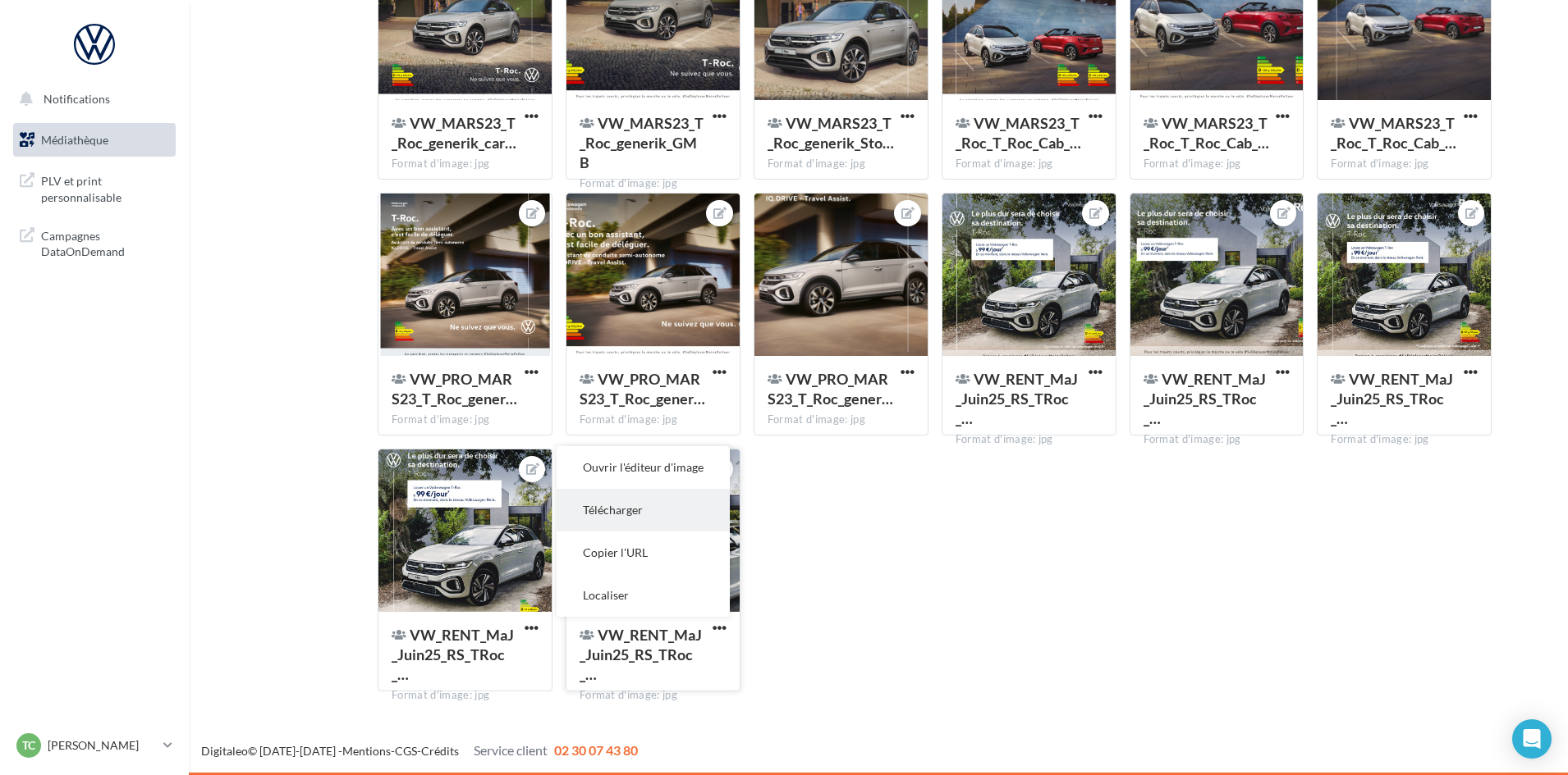
click at [666, 520] on button "Télécharger" at bounding box center [643, 510] width 173 height 42
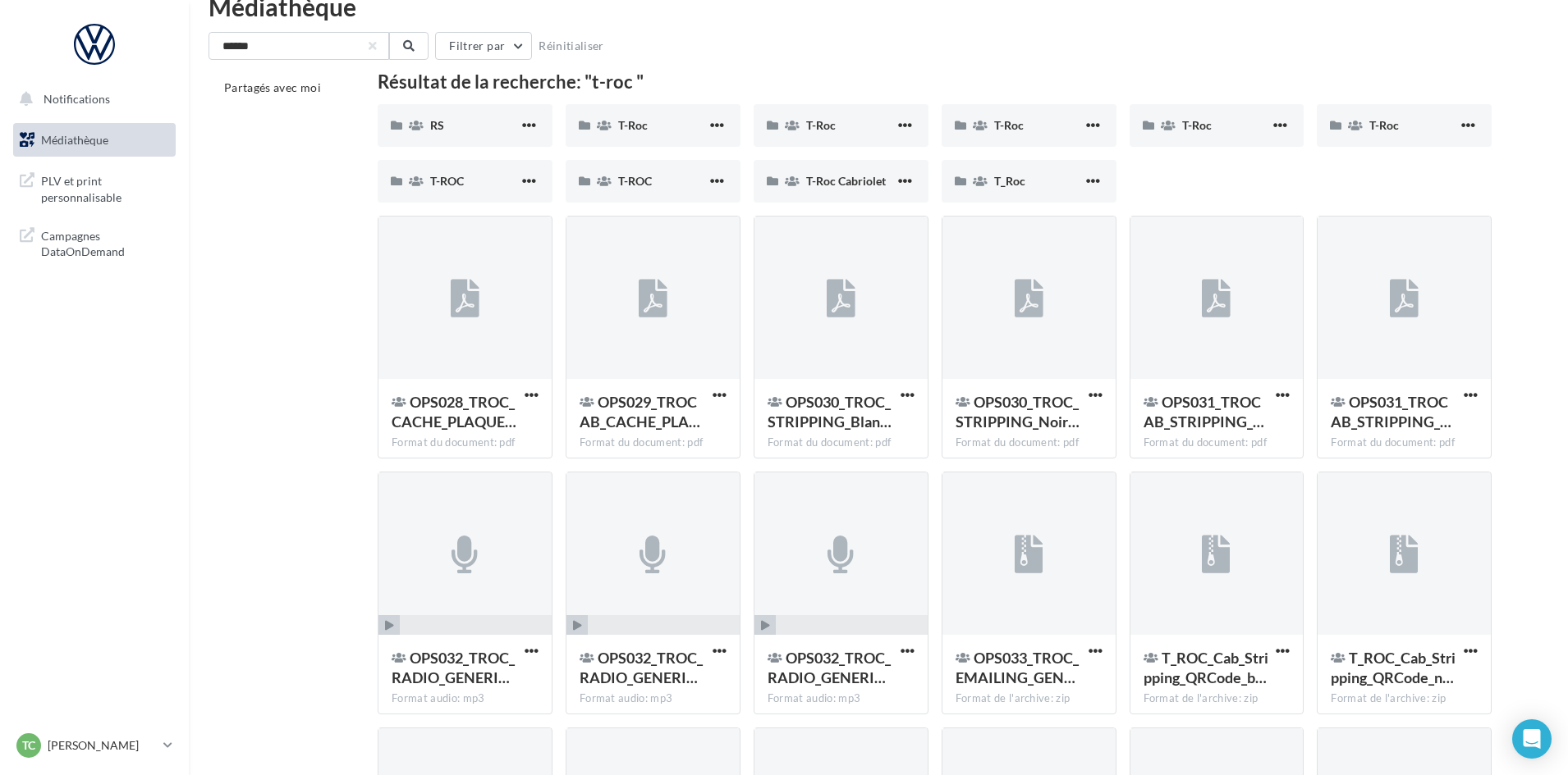
scroll to position [0, 0]
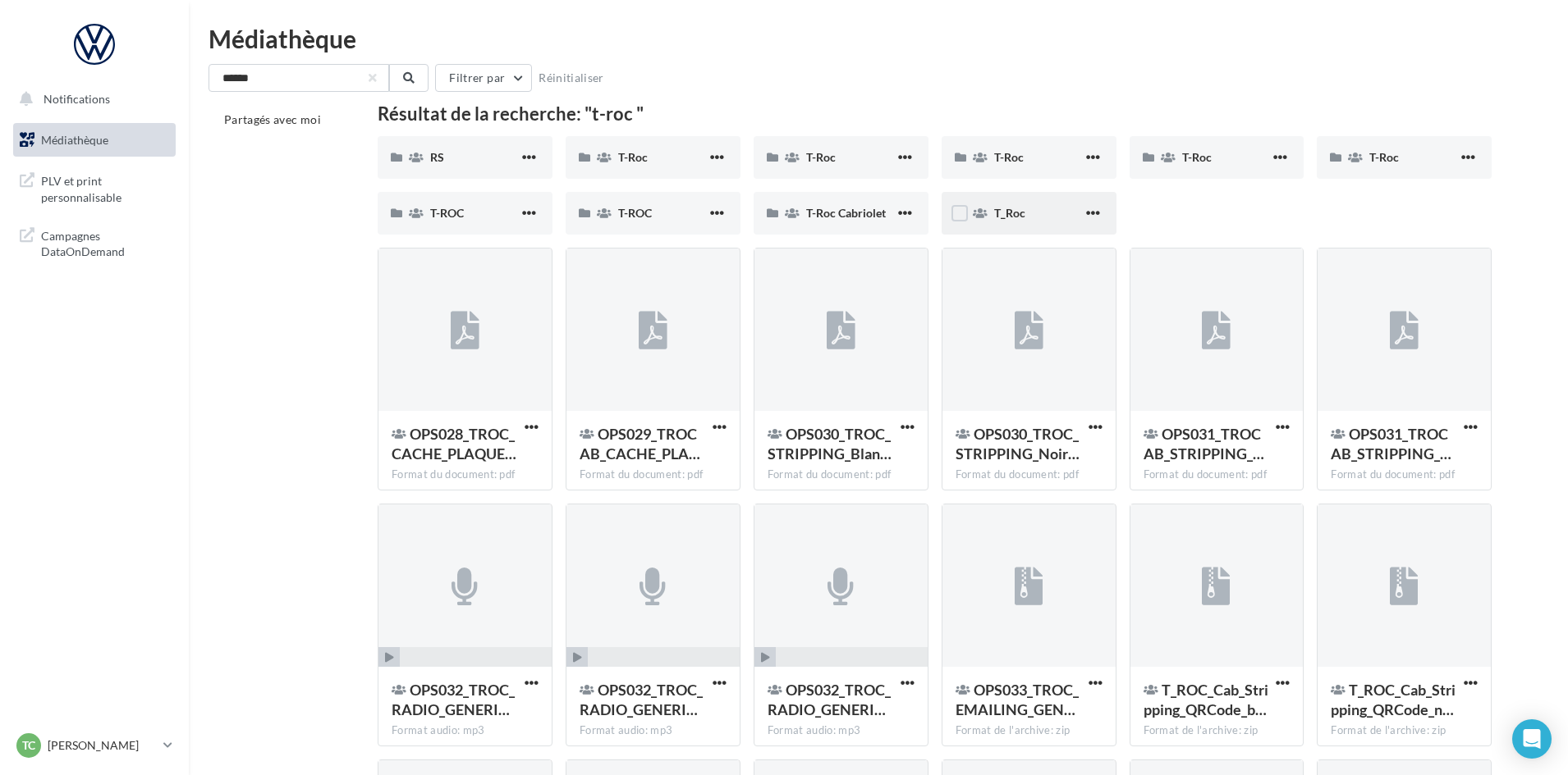
click at [998, 229] on div "T_Roc" at bounding box center [1029, 213] width 175 height 42
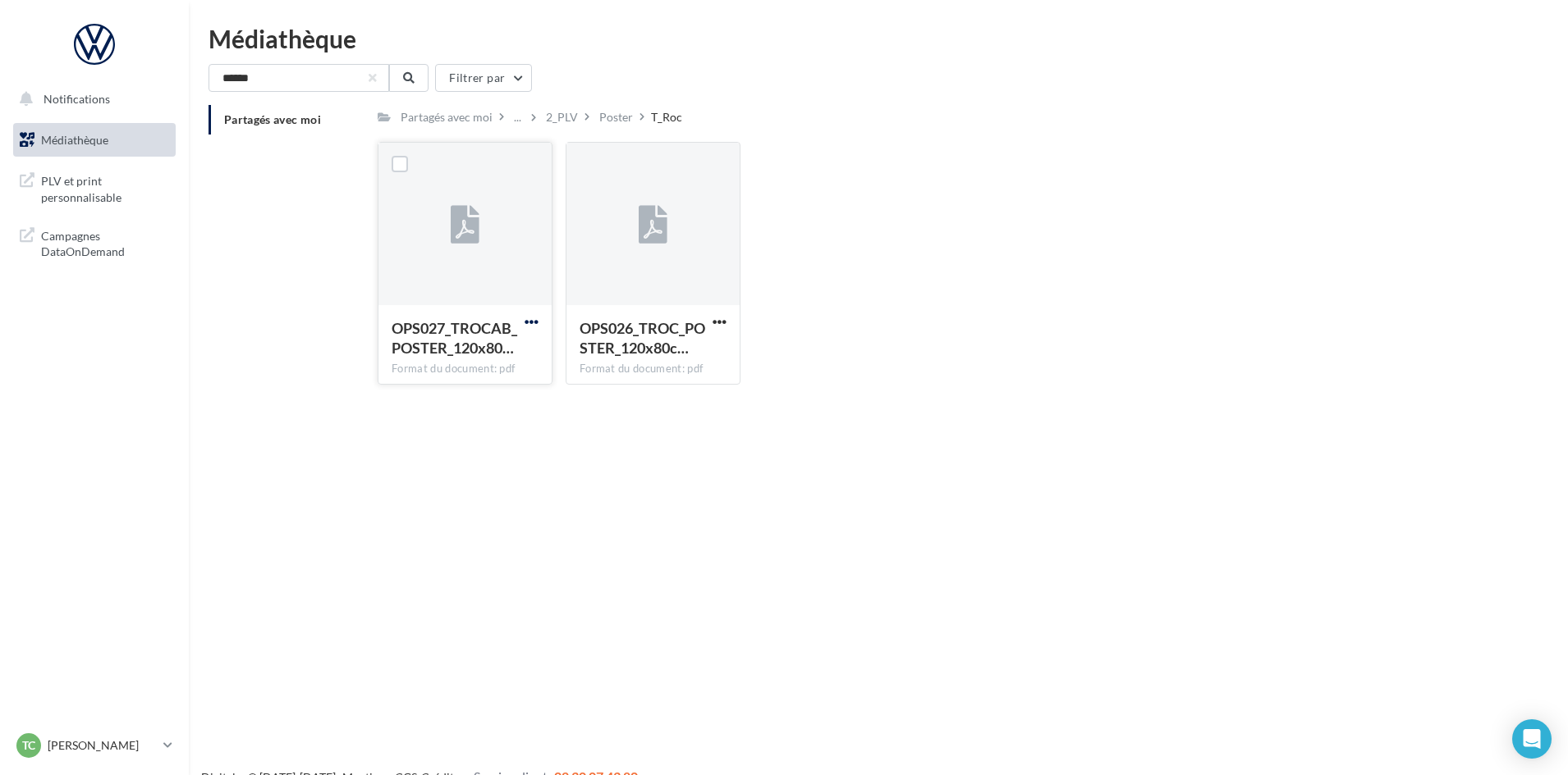
click at [535, 323] on span "button" at bounding box center [531, 322] width 14 height 14
click at [502, 348] on button "Télécharger" at bounding box center [459, 354] width 164 height 42
